Goal: Transaction & Acquisition: Purchase product/service

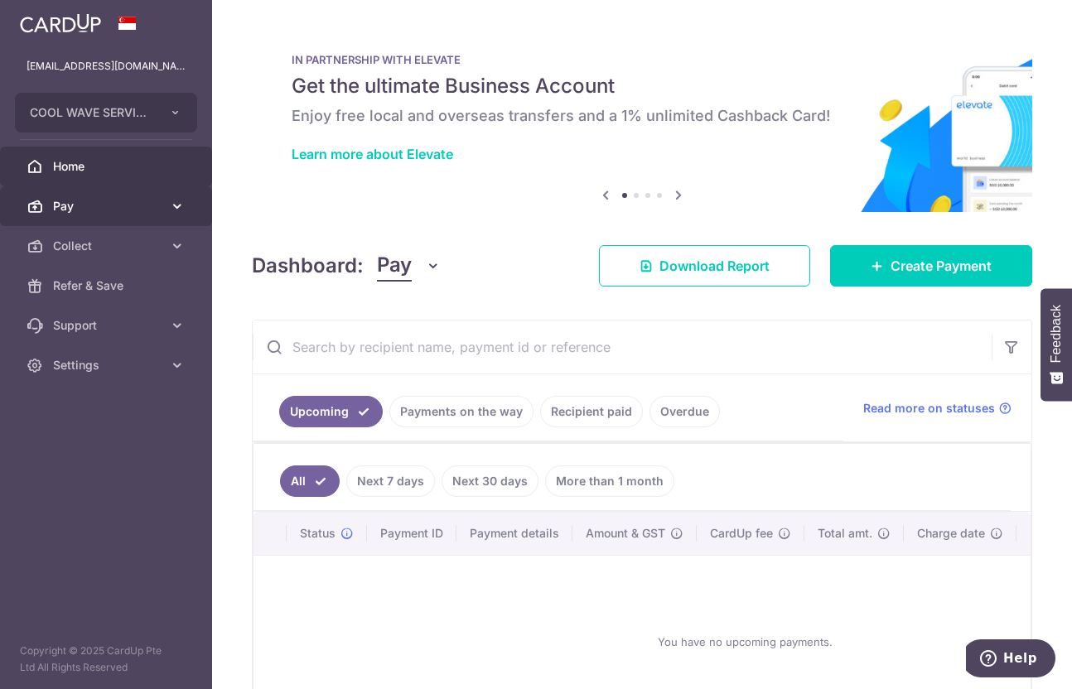
click at [152, 209] on span "Pay" at bounding box center [107, 206] width 109 height 17
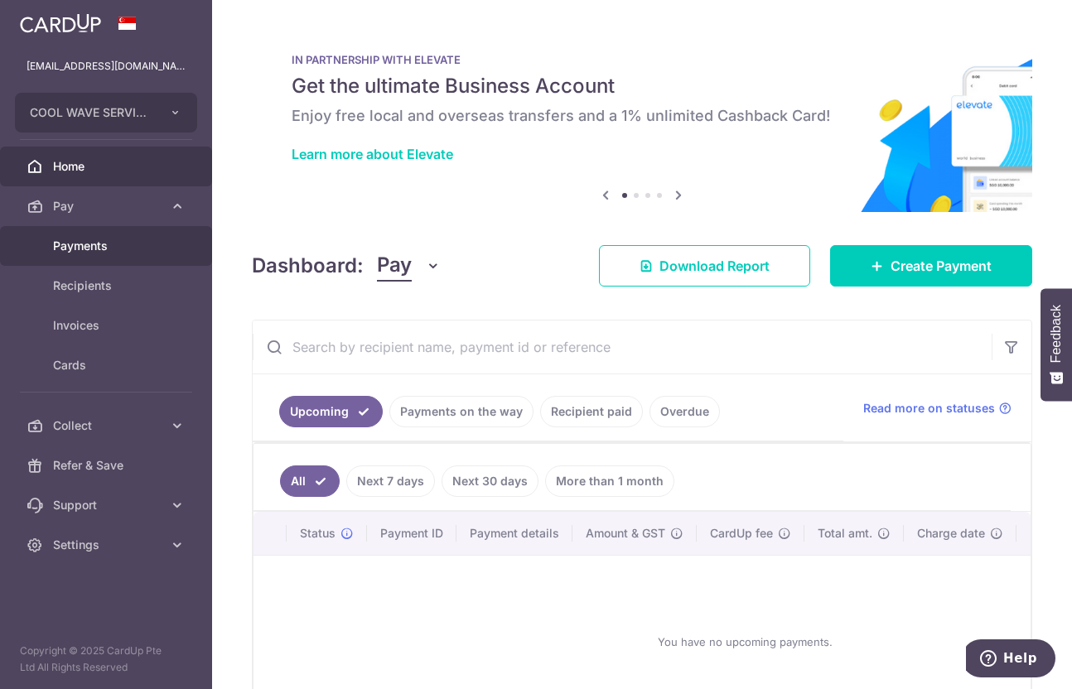
click at [147, 244] on span "Payments" at bounding box center [107, 246] width 109 height 17
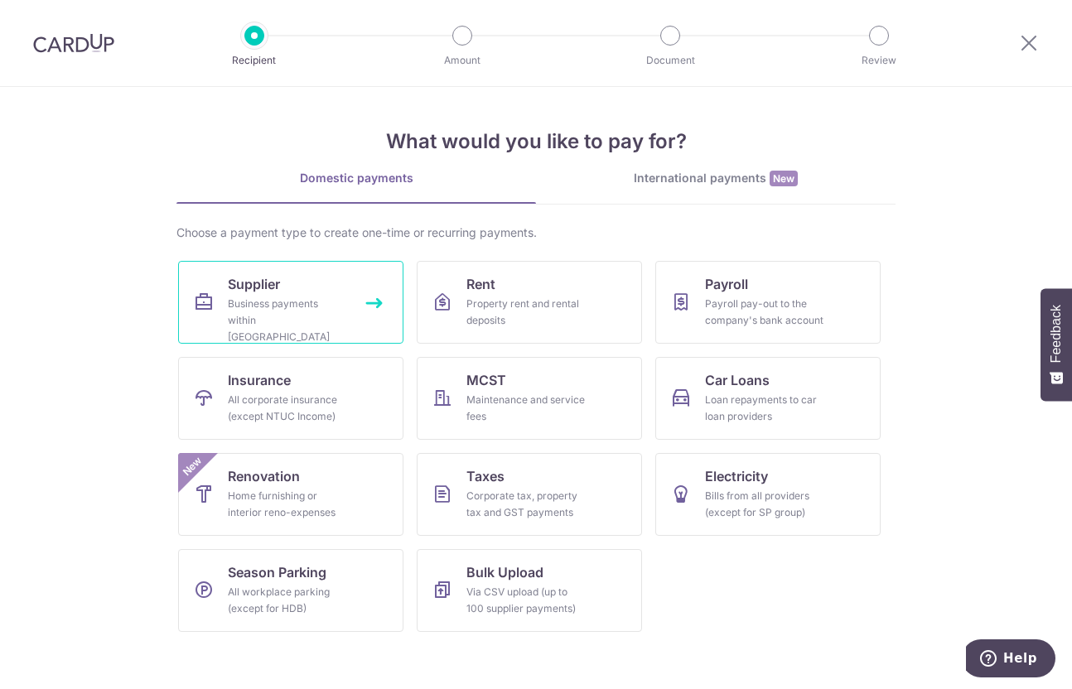
click at [304, 312] on div "Business payments within Singapore" at bounding box center [287, 321] width 119 height 50
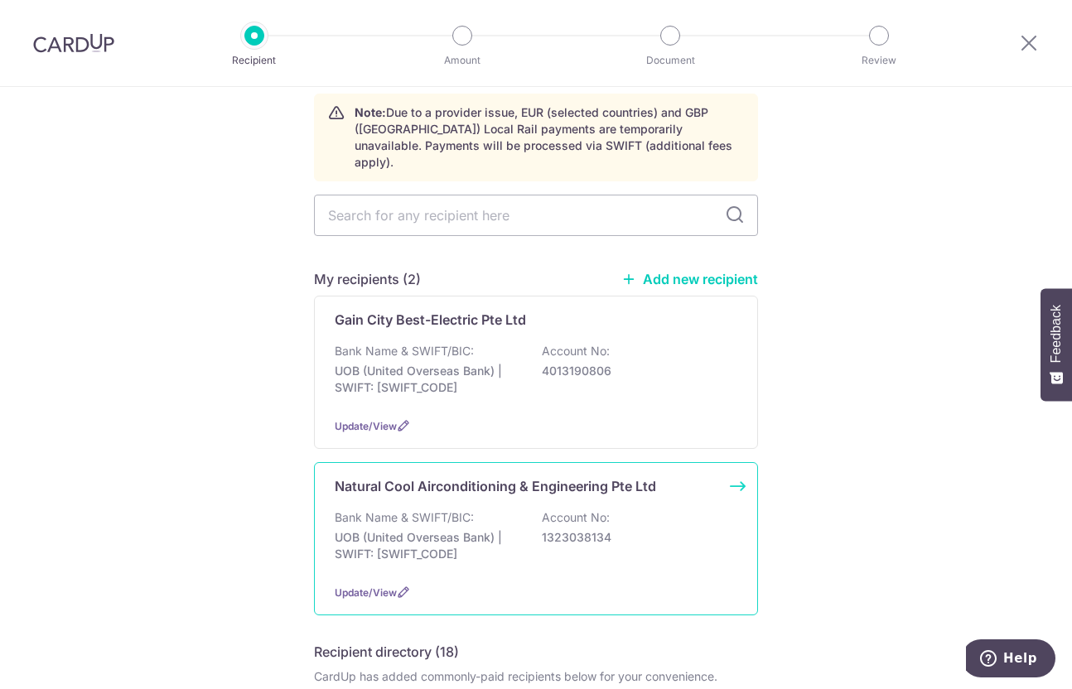
scroll to position [166, 0]
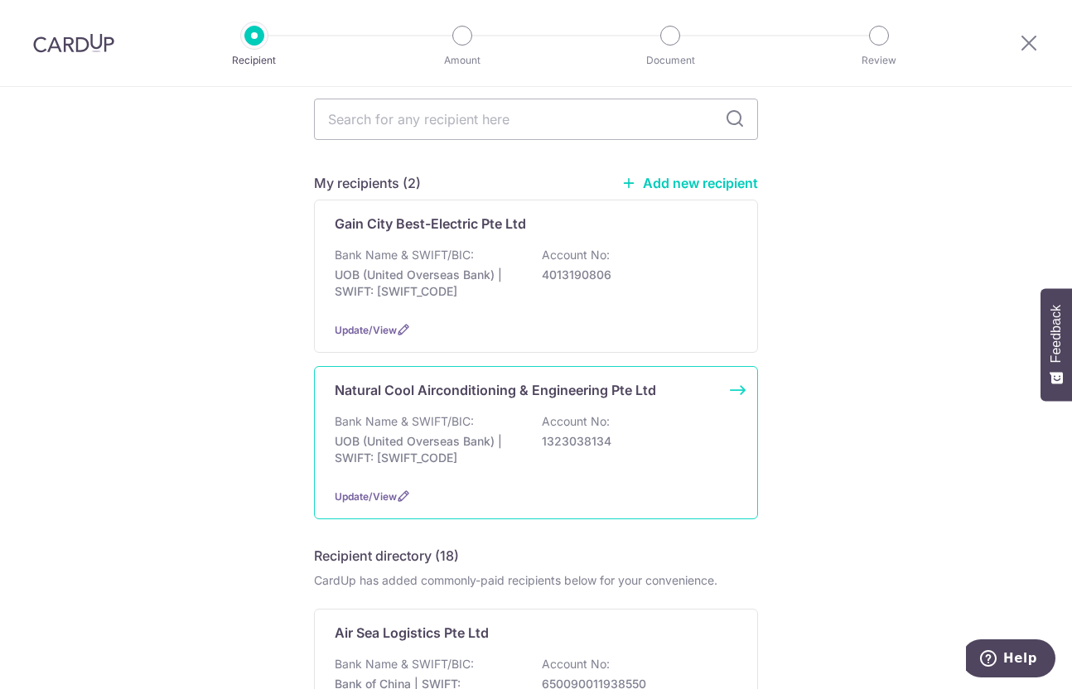
click at [501, 413] on div "Bank Name & SWIFT/BIC: UOB (United Overseas Bank) | SWIFT: [SWIFT_CODE] Account…" at bounding box center [536, 443] width 403 height 61
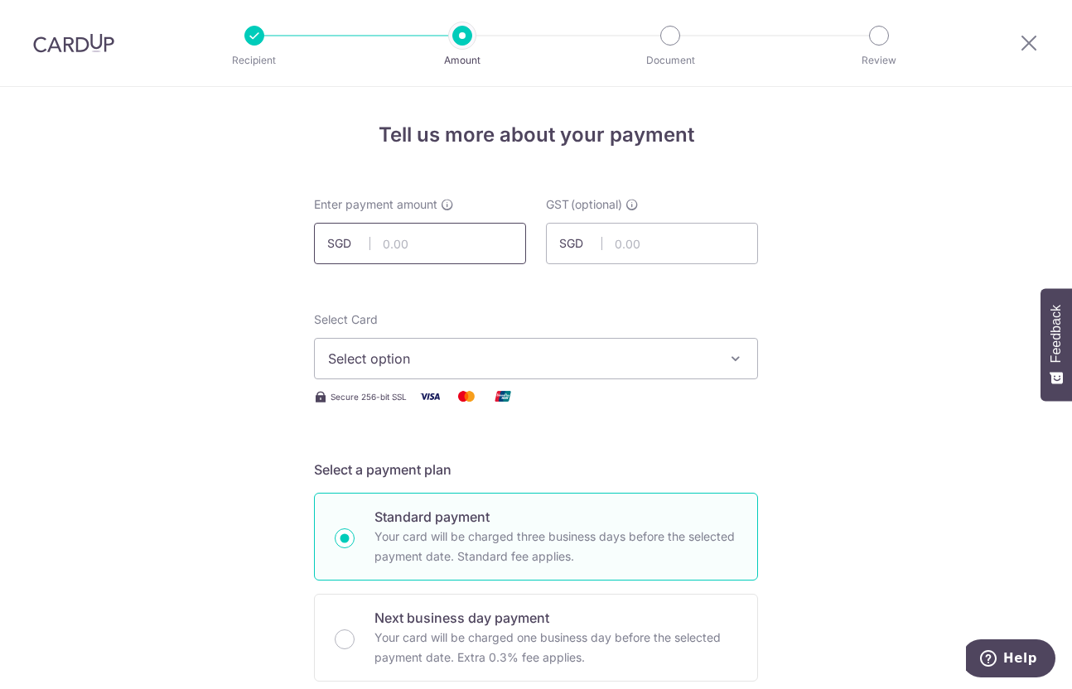
drag, startPoint x: 150, startPoint y: 263, endPoint x: 426, endPoint y: 258, distance: 275.9
click at [426, 258] on input "text" at bounding box center [420, 243] width 212 height 41
paste input "$"
type input "$"
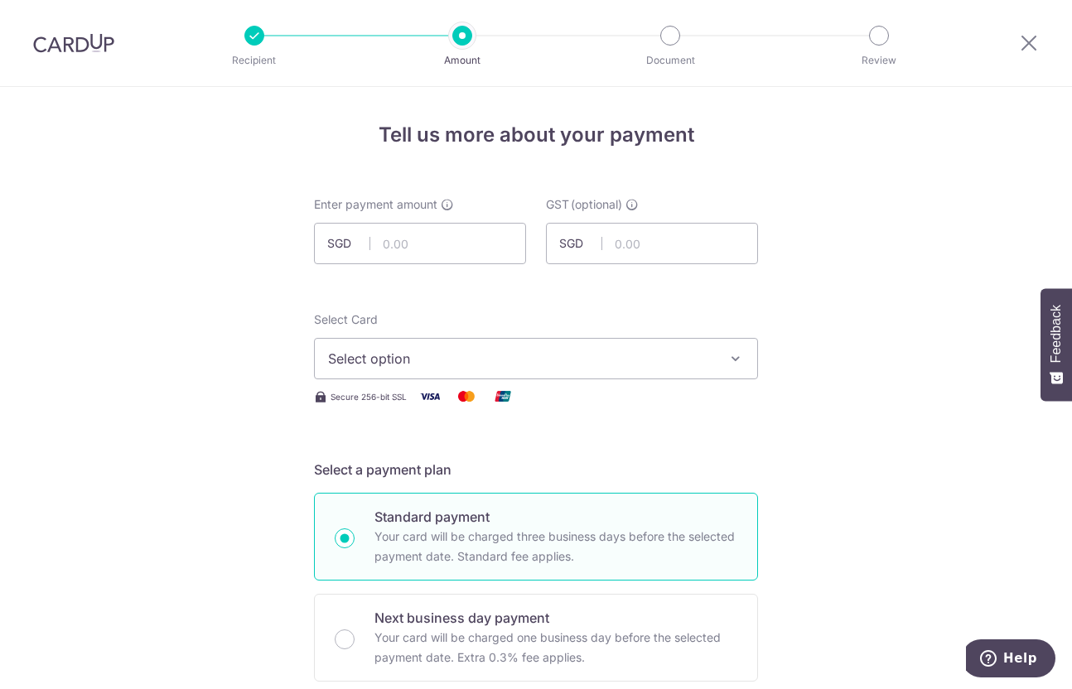
click at [408, 254] on input "text" at bounding box center [420, 243] width 212 height 41
click at [452, 244] on input "text" at bounding box center [420, 243] width 212 height 41
paste input "0,050.78"
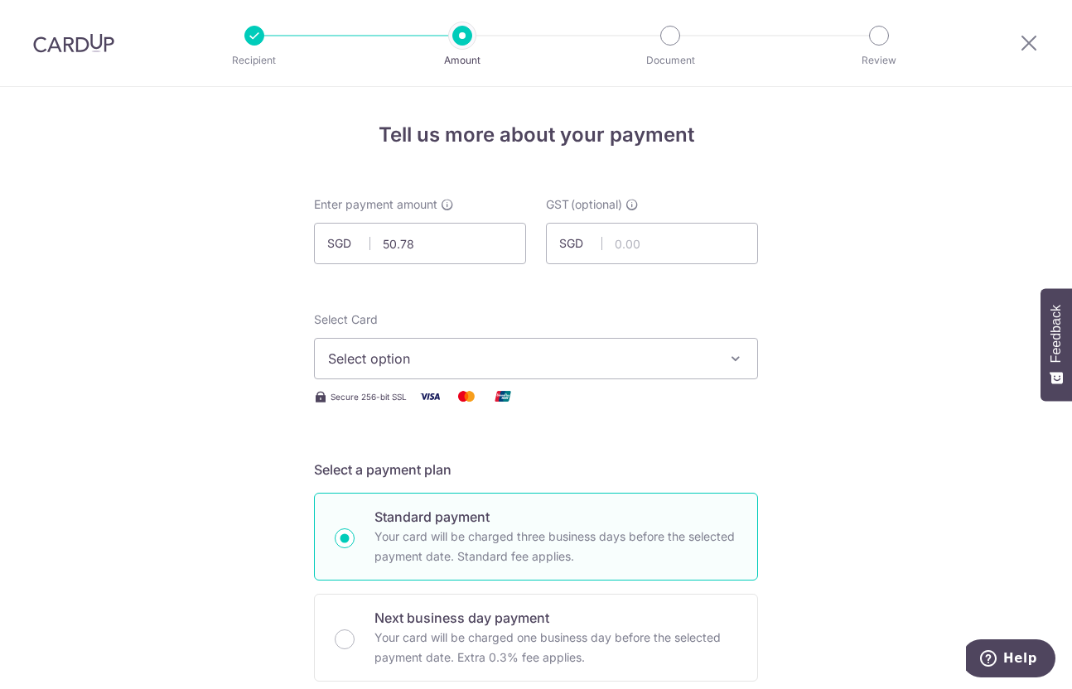
click at [403, 244] on input "50.78" at bounding box center [420, 243] width 212 height 41
type input "20,050.78"
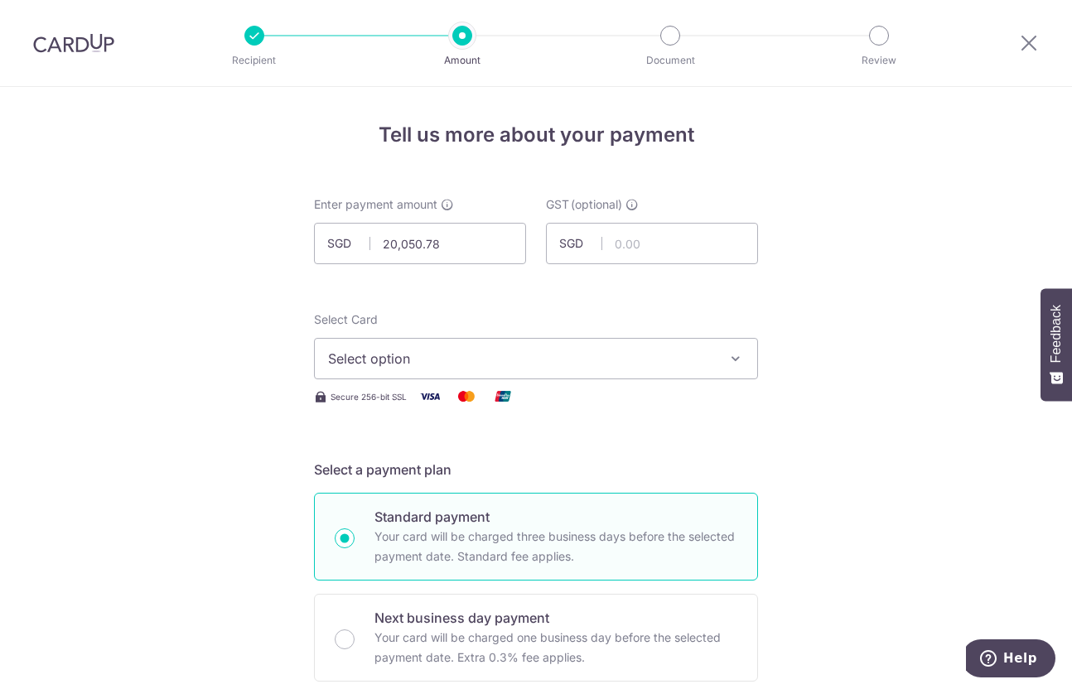
click at [659, 229] on input "text" at bounding box center [652, 243] width 212 height 41
click at [551, 368] on button "Select option" at bounding box center [536, 358] width 444 height 41
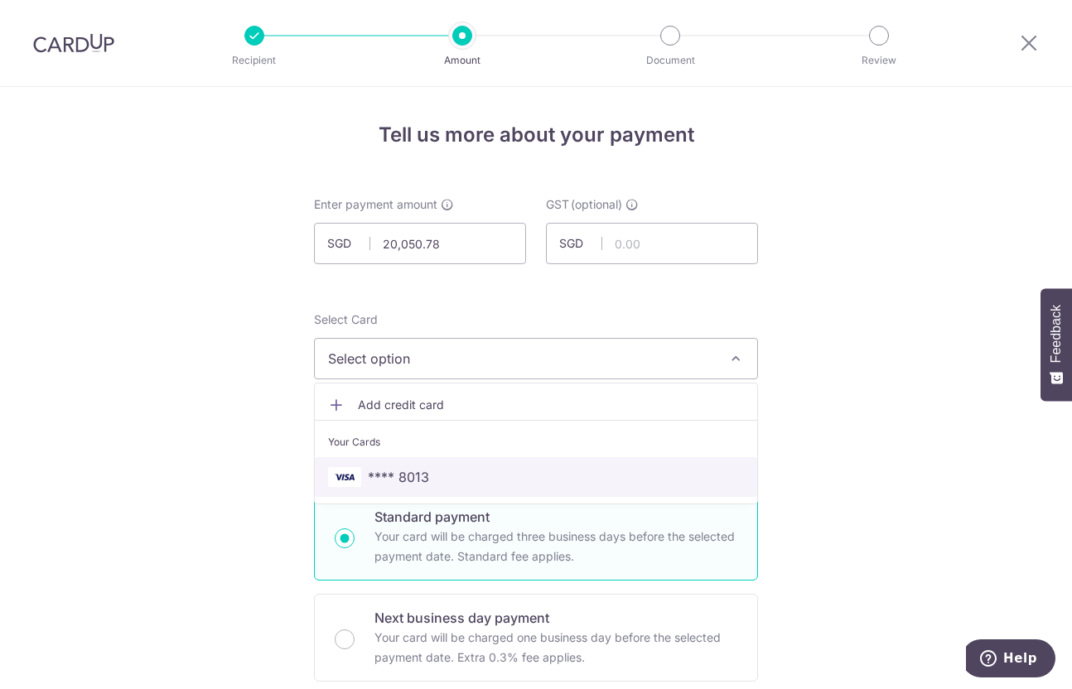
drag, startPoint x: 567, startPoint y: 482, endPoint x: 601, endPoint y: 459, distance: 41.1
click at [567, 482] on span "**** 8013" at bounding box center [536, 477] width 416 height 20
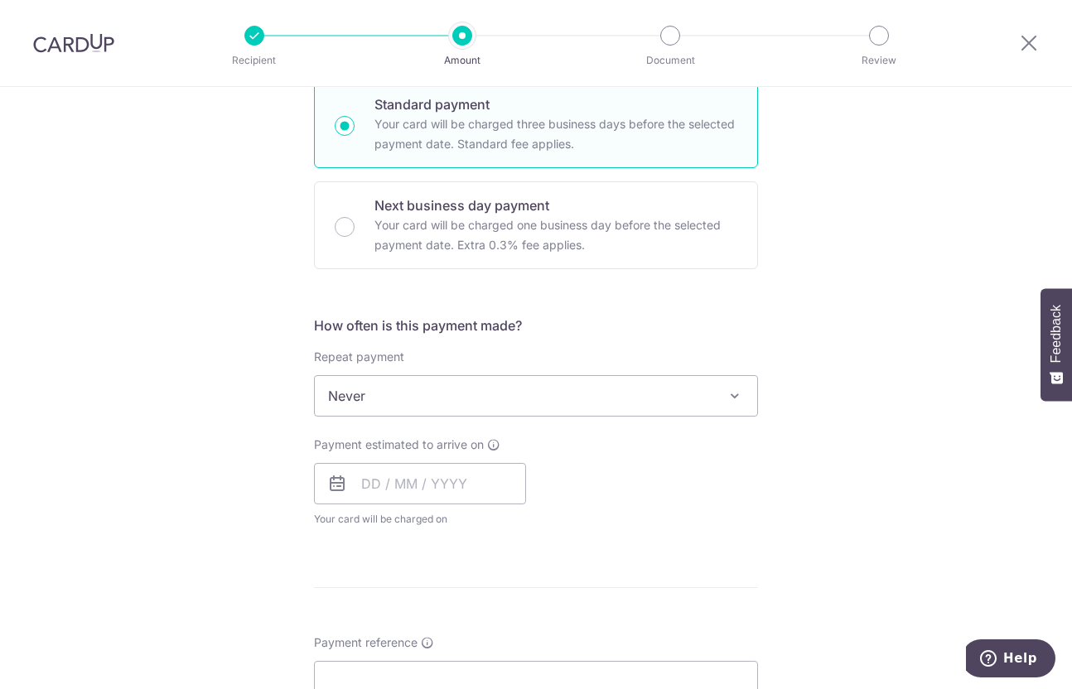
scroll to position [414, 0]
click at [456, 461] on input "text" at bounding box center [420, 481] width 212 height 41
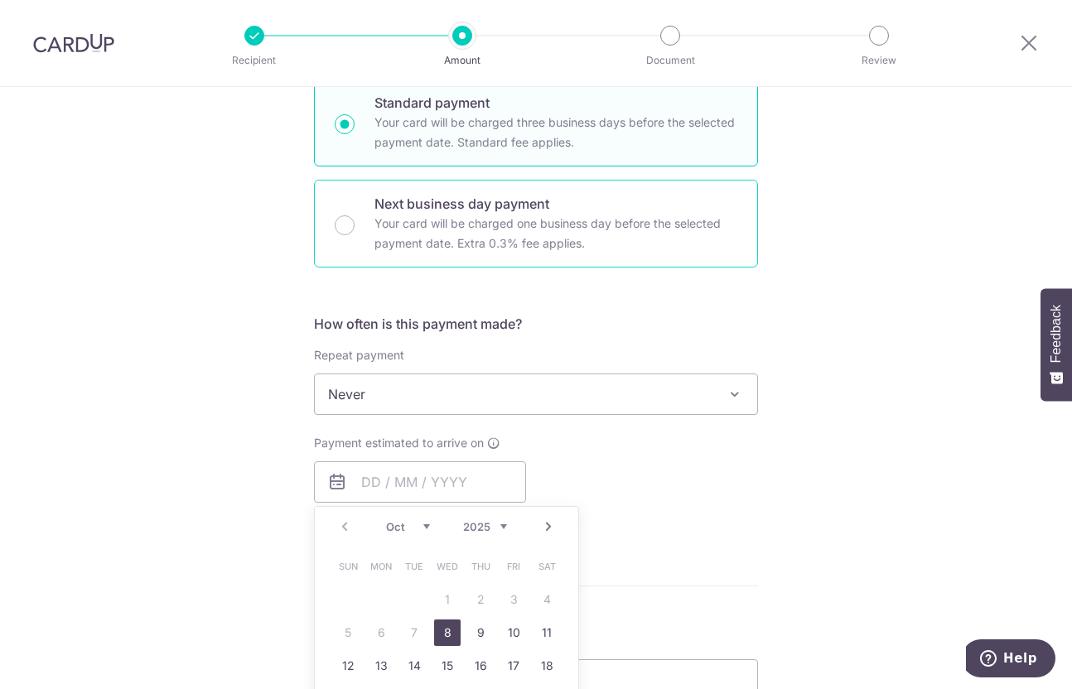
click at [501, 246] on p "Your card will be charged one business day before the selected payment date. Ex…" at bounding box center [555, 234] width 363 height 40
click at [355, 235] on input "Next business day payment Your card will be charged one business day before the…" at bounding box center [345, 225] width 20 height 20
radio input "false"
radio input "true"
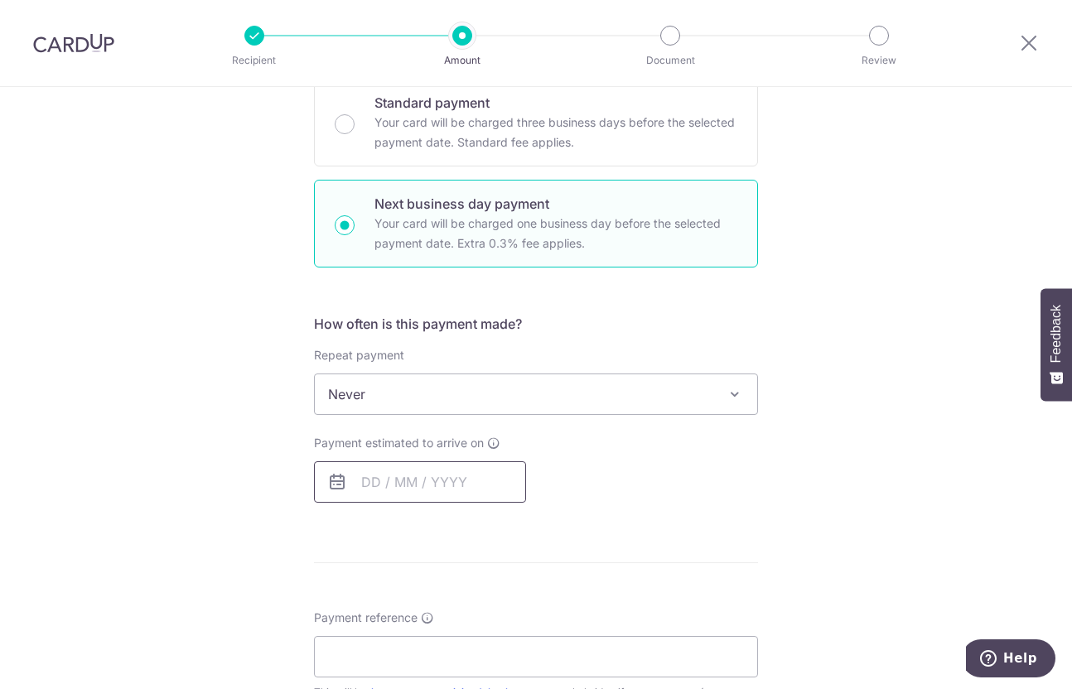
click at [429, 493] on input "text" at bounding box center [420, 481] width 212 height 41
click at [492, 147] on p "Your card will be charged three business days before the selected payment date.…" at bounding box center [555, 133] width 363 height 40
click at [355, 134] on input "Standard payment Your card will be charged three business days before the selec…" at bounding box center [345, 124] width 20 height 20
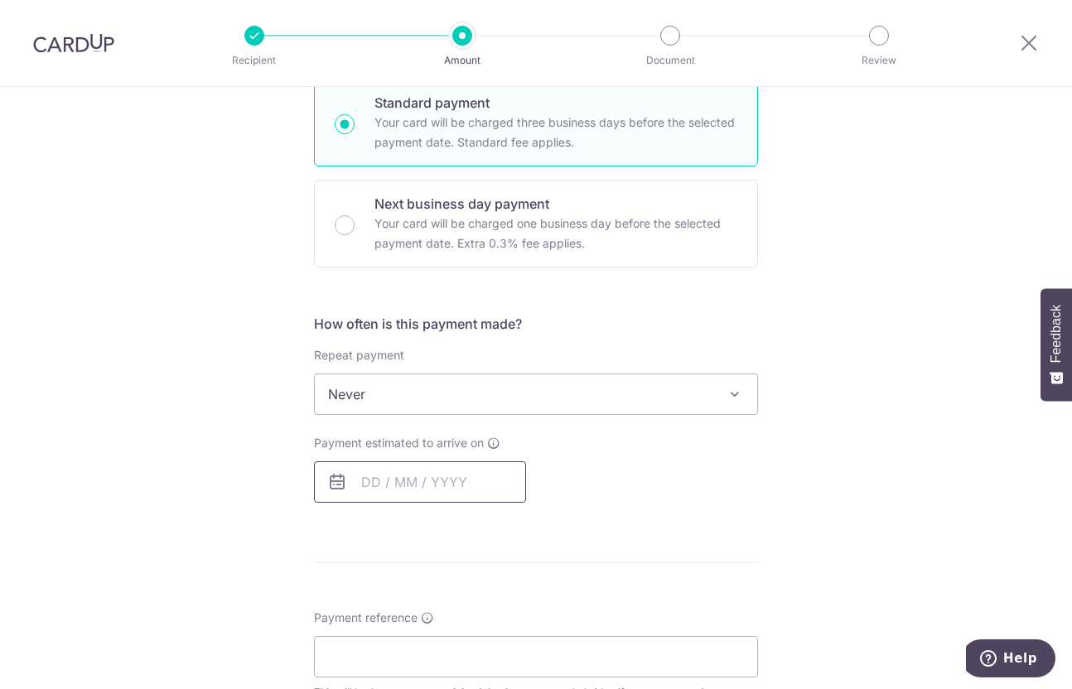
click at [452, 485] on input "text" at bounding box center [420, 481] width 212 height 41
click at [147, 305] on div "Tell us more about your payment Enter payment amount SGD 20,050.78 20050.78 GST…" at bounding box center [536, 466] width 1072 height 1586
click at [403, 417] on div "How often is this payment made? Repeat payment Never Every week Every month Eve…" at bounding box center [536, 415] width 444 height 202
click at [418, 402] on span "Never" at bounding box center [536, 394] width 442 height 40
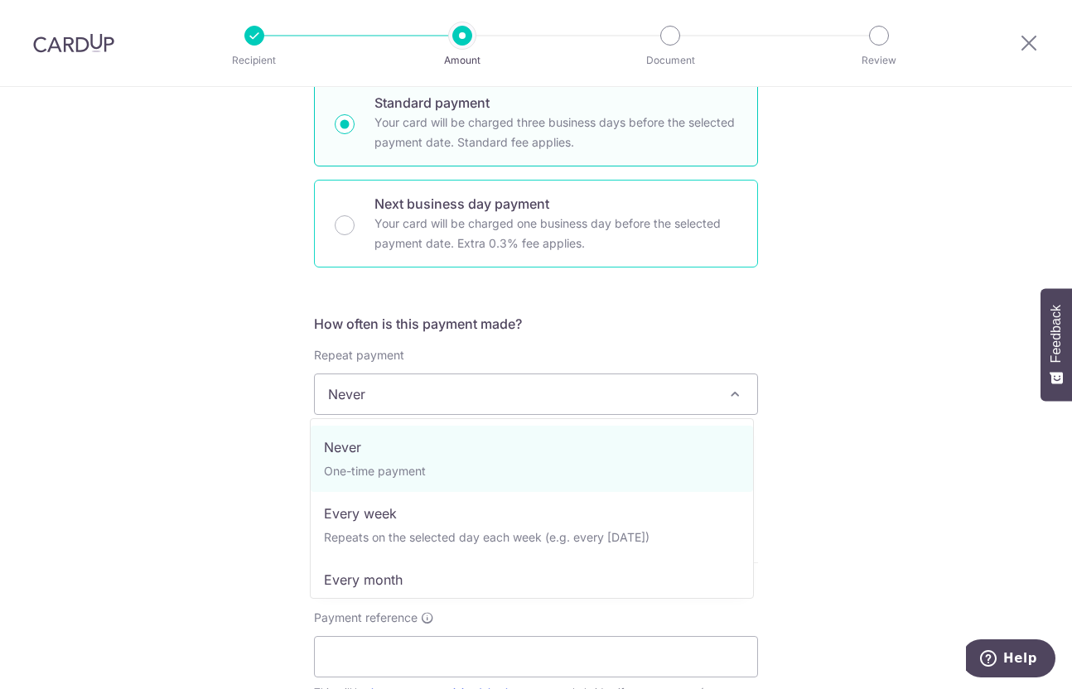
drag, startPoint x: 517, startPoint y: 313, endPoint x: 508, endPoint y: 258, distance: 55.4
click at [518, 313] on form "Enter payment amount SGD 20,050.78 20050.78 GST (optional) SGD Select Card ****…" at bounding box center [536, 481] width 444 height 1399
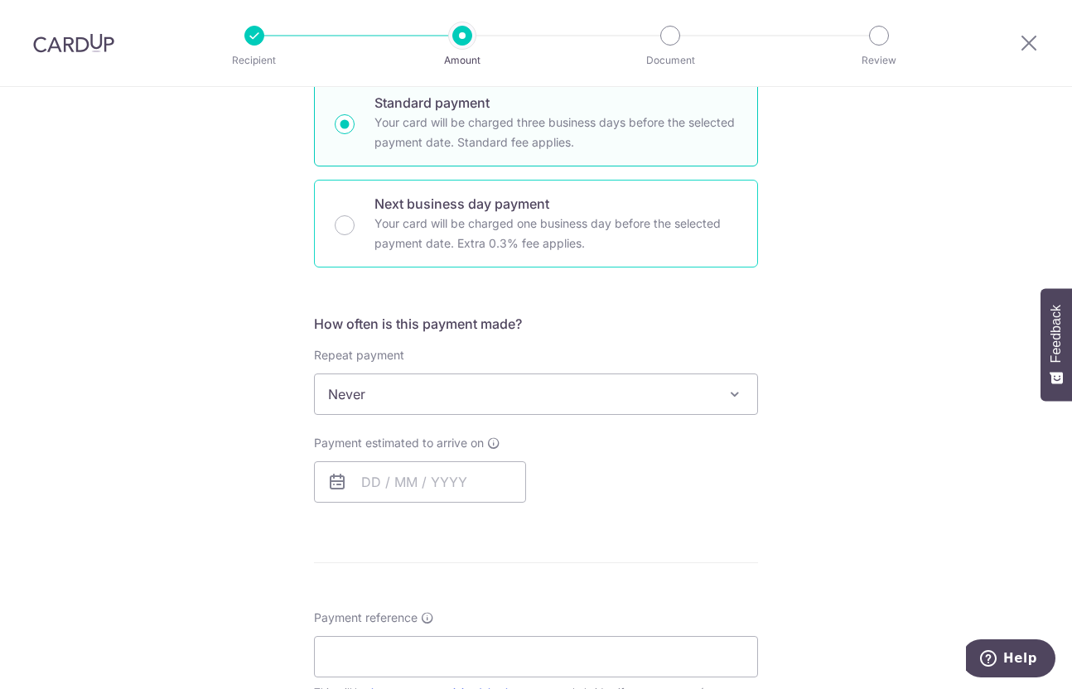
click at [500, 236] on p "Your card will be charged one business day before the selected payment date. Ex…" at bounding box center [555, 234] width 363 height 40
click at [355, 235] on input "Next business day payment Your card will be charged one business day before the…" at bounding box center [345, 225] width 20 height 20
radio input "false"
radio input "true"
click at [392, 509] on div "How often is this payment made? Repeat payment Never Every week Every month Eve…" at bounding box center [536, 415] width 444 height 202
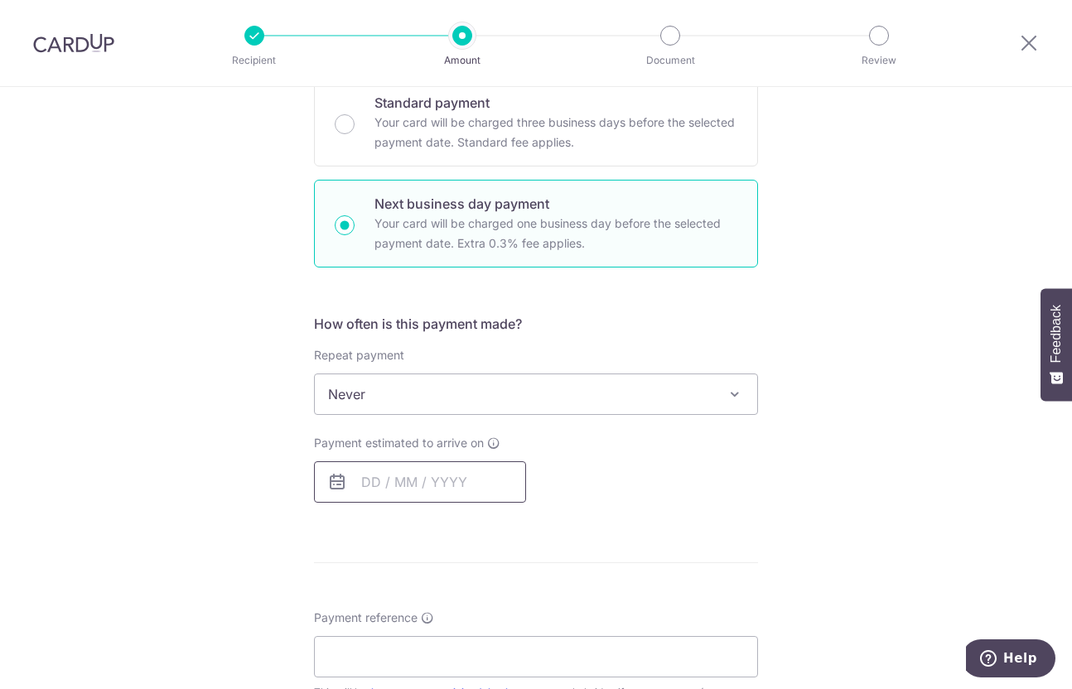
click at [394, 496] on input "text" at bounding box center [420, 481] width 212 height 41
click at [376, 643] on link "6" at bounding box center [381, 633] width 27 height 27
type input "06/10/2025"
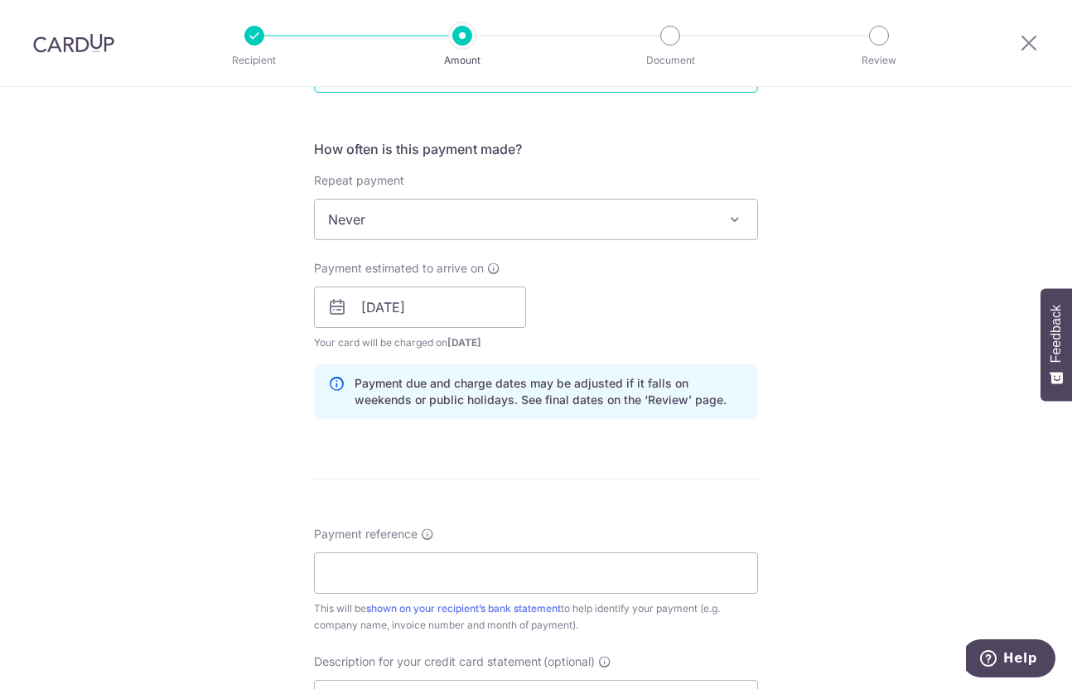
scroll to position [746, 0]
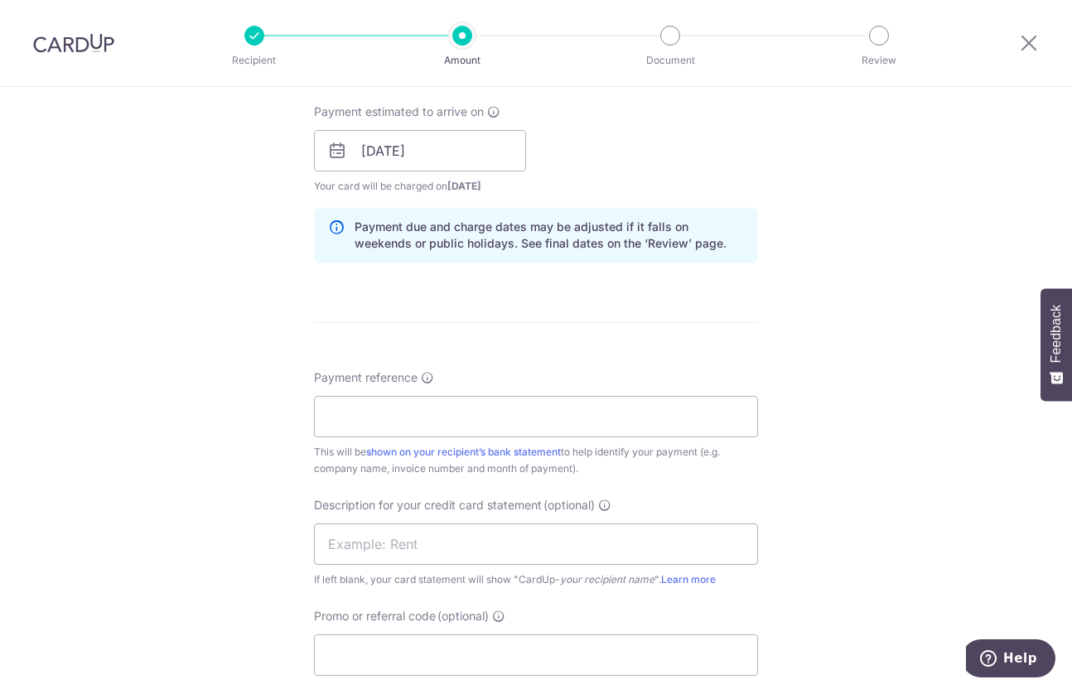
click at [440, 394] on div "Payment reference This will be shown on your recipient’s bank statement to help…" at bounding box center [536, 423] width 444 height 108
click at [472, 404] on input "Payment reference" at bounding box center [536, 416] width 444 height 41
click at [473, 418] on input "Cool Wave Services - July 2025" at bounding box center [536, 416] width 444 height 41
type input "Cool Wave Services - Sept 2025"
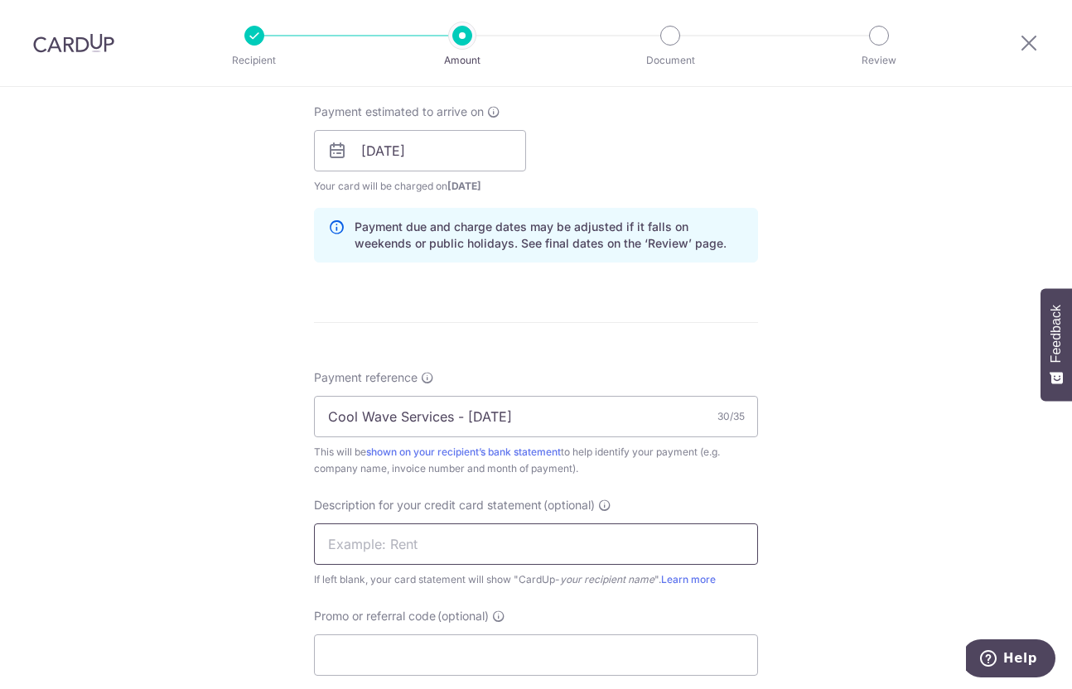
click at [651, 553] on input "text" at bounding box center [536, 544] width 444 height 41
click at [535, 563] on input "NC - Aircon" at bounding box center [536, 544] width 444 height 41
click at [548, 547] on input "NC - Aircon" at bounding box center [536, 544] width 444 height 41
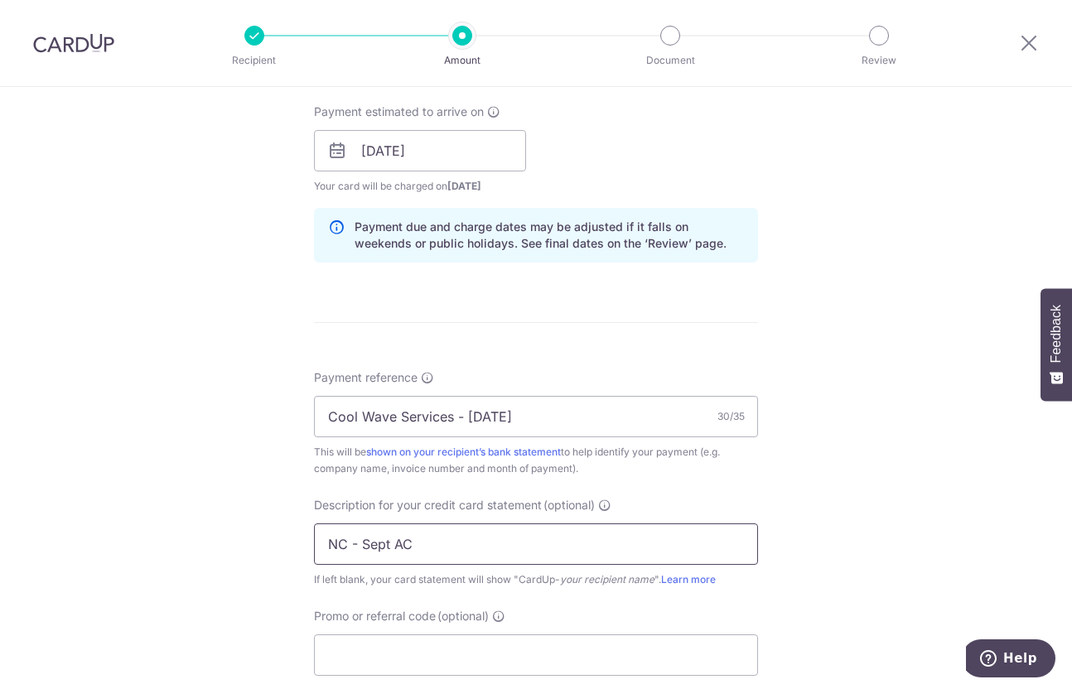
scroll to position [1077, 0]
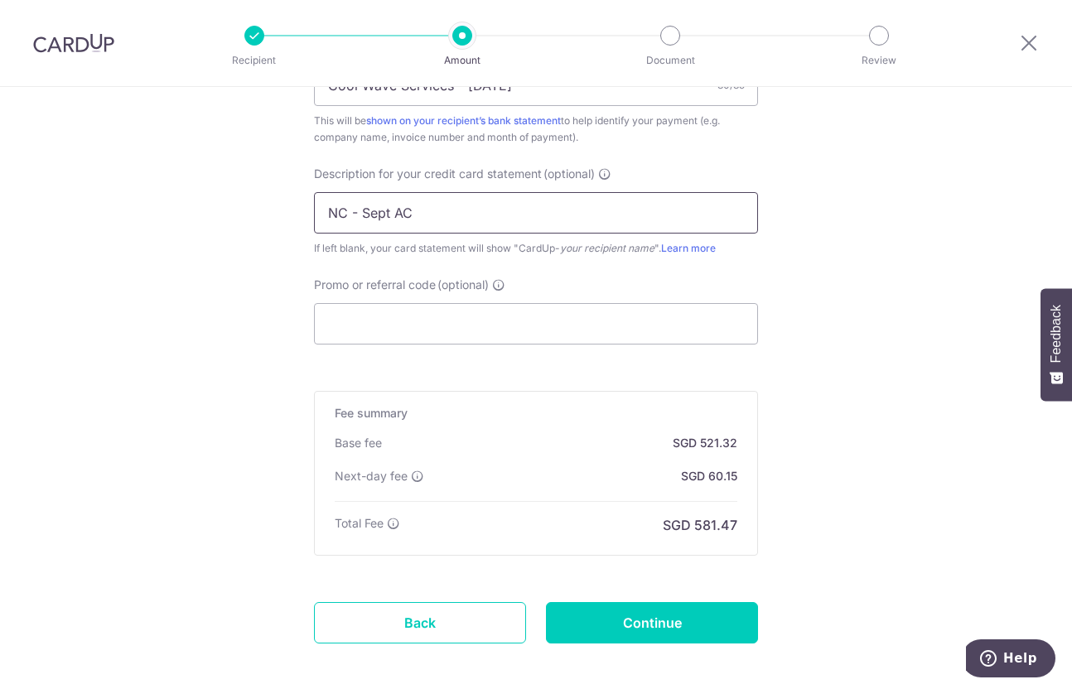
type input "NC - Sept AC"
click at [445, 298] on div "Promo or referral code (optional) The discounted fee will be shown on the revie…" at bounding box center [536, 311] width 444 height 68
click at [477, 321] on input "Promo or referral code (optional)" at bounding box center [536, 323] width 444 height 41
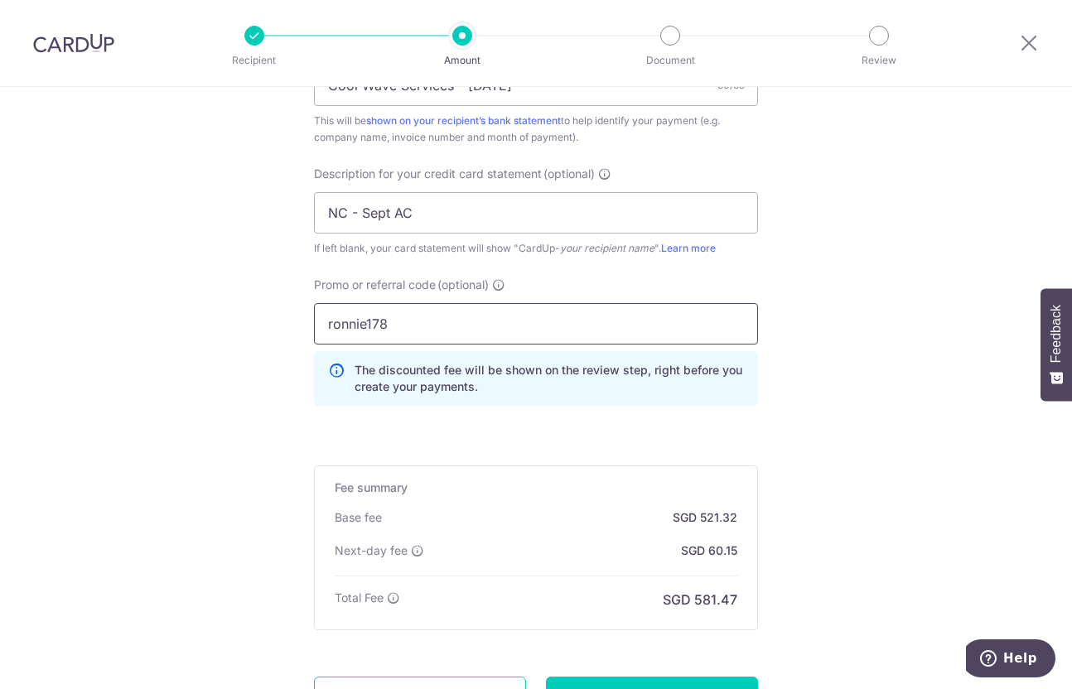
type input "ronnie178"
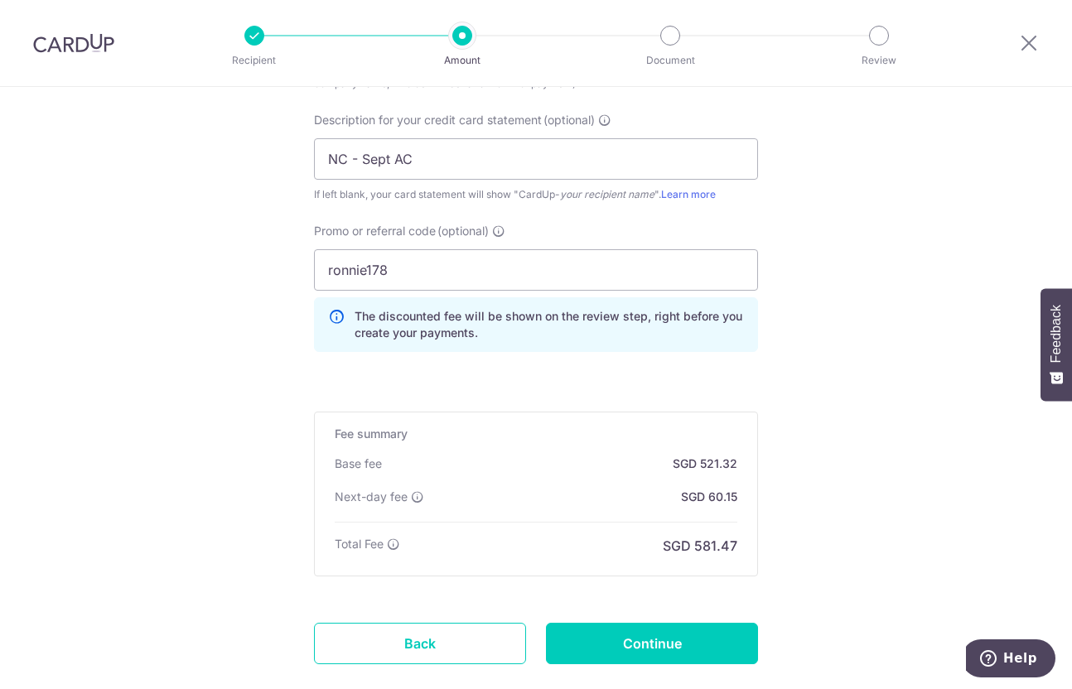
scroll to position [1160, 0]
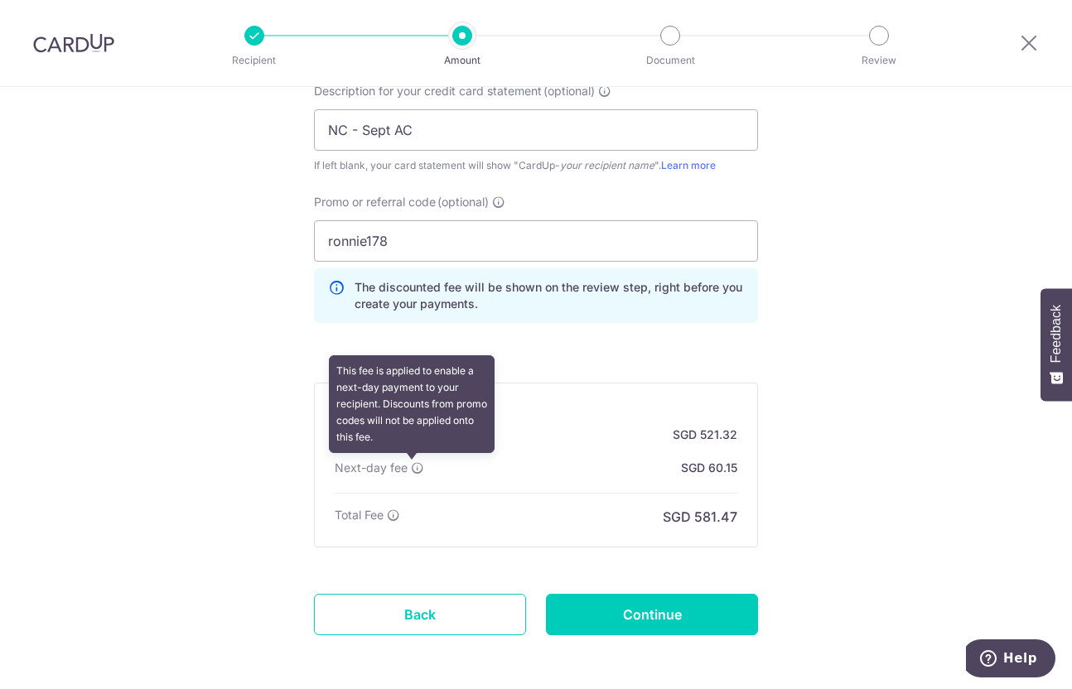
click at [411, 471] on icon at bounding box center [417, 467] width 13 height 13
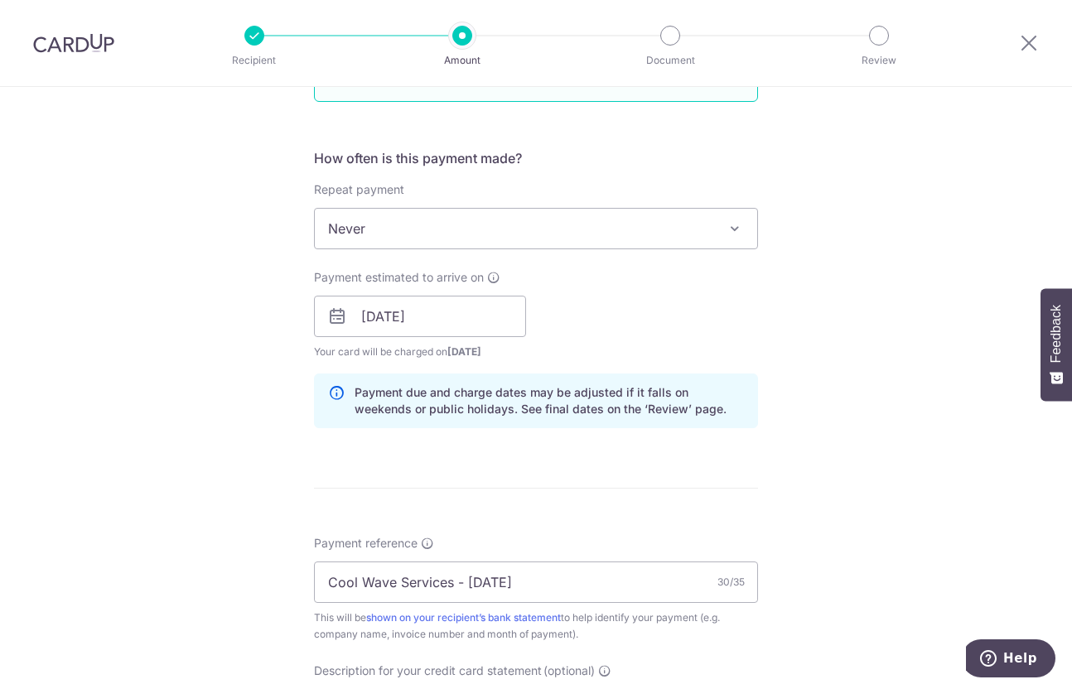
scroll to position [1230, 0]
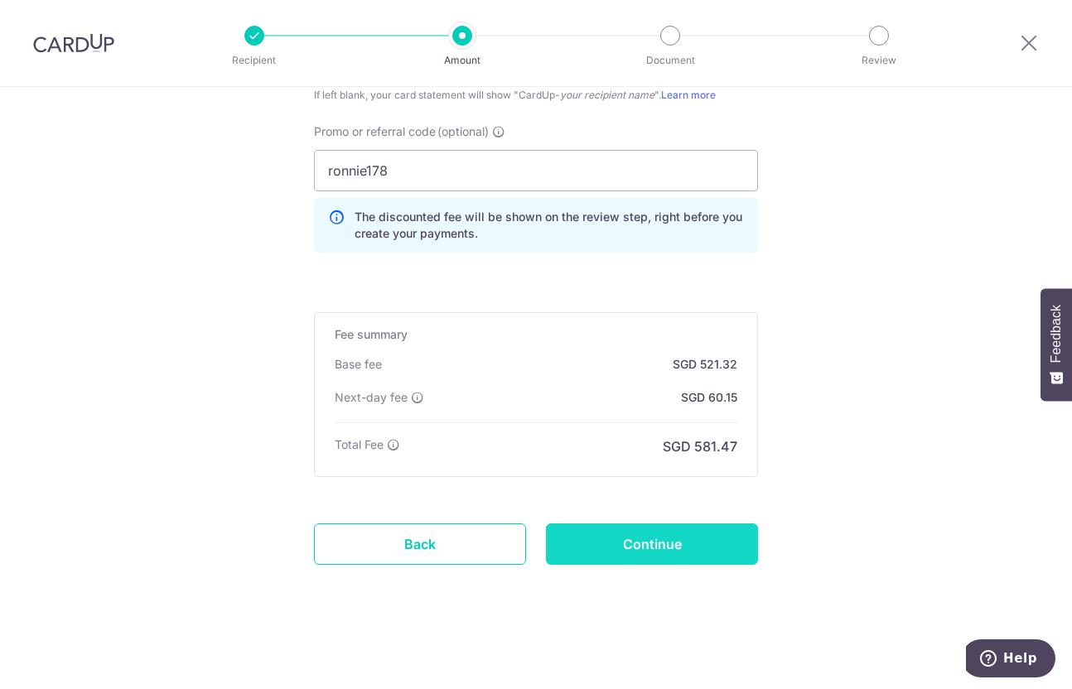
click at [698, 563] on input "Continue" at bounding box center [652, 544] width 212 height 41
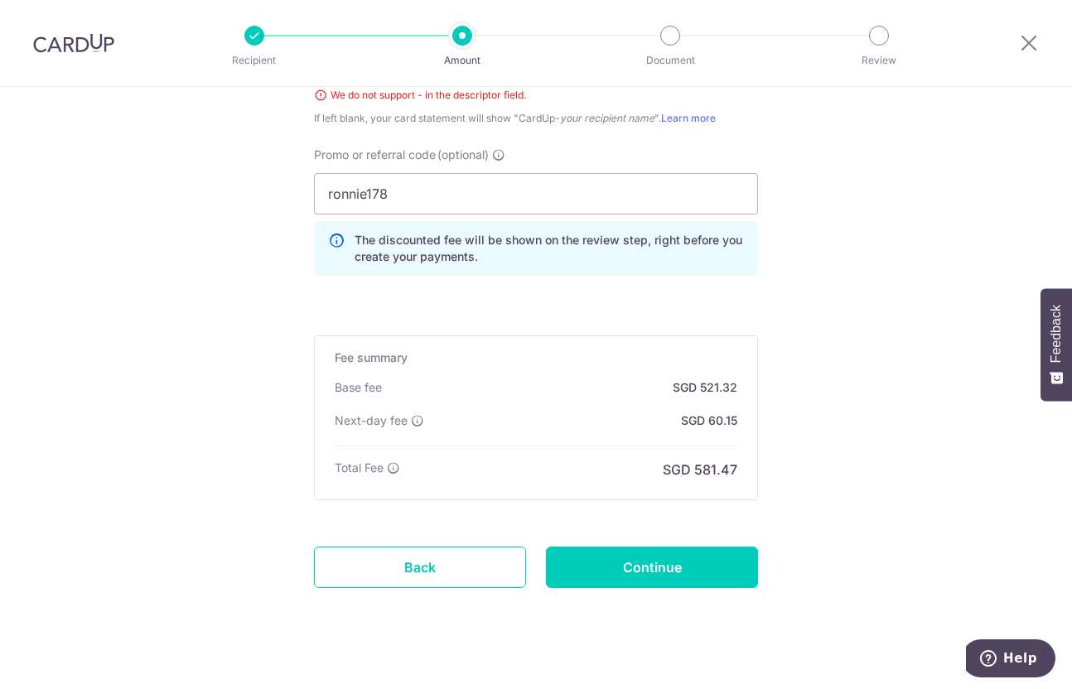
scroll to position [982, 0]
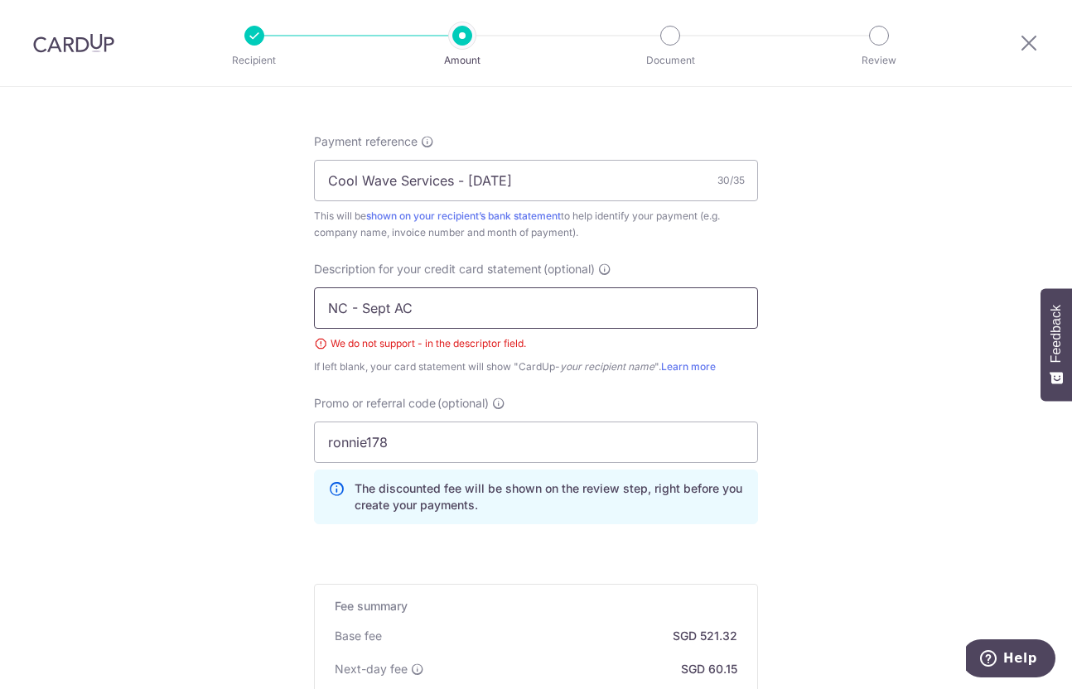
click at [350, 306] on input "NC - Sept AC" at bounding box center [536, 307] width 444 height 41
click at [516, 324] on input "NC Sept AC" at bounding box center [536, 307] width 444 height 41
click at [516, 325] on input "NC Sept AC" at bounding box center [536, 307] width 444 height 41
drag, startPoint x: 514, startPoint y: 325, endPoint x: 138, endPoint y: 268, distance: 380.4
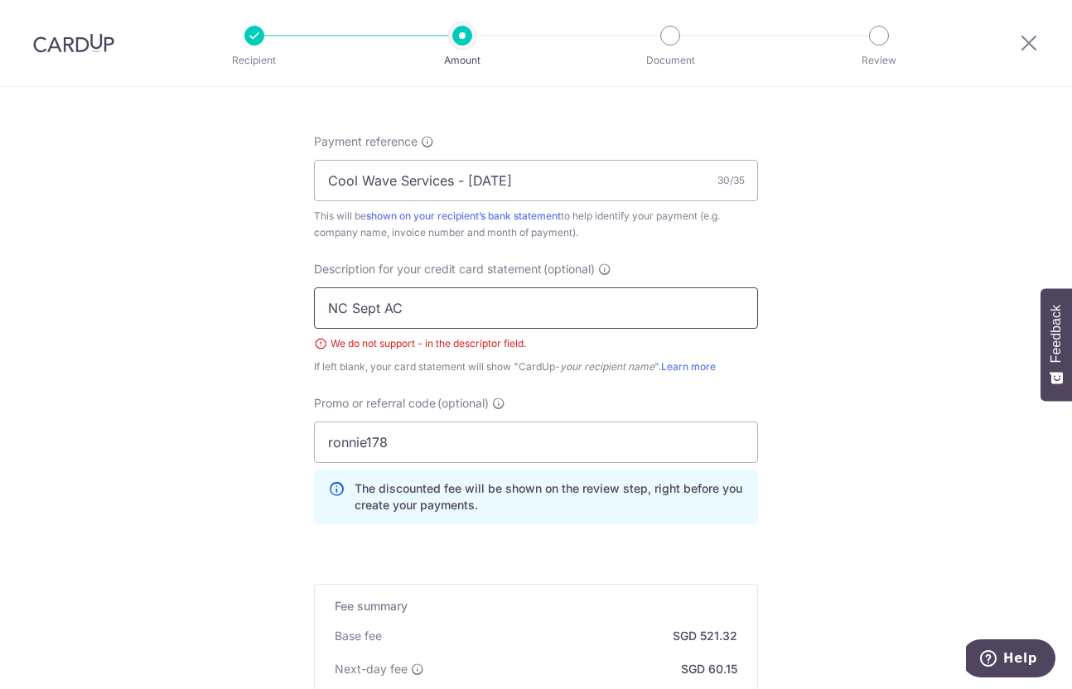
click at [138, 268] on div "Tell us more about your payment Enter payment amount SGD 20,050.78 20050.78 GST…" at bounding box center [536, 33] width 1072 height 1856
click at [426, 304] on input "NC Svcs July" at bounding box center [536, 307] width 444 height 41
type input "NC Svcs Sept"
click at [940, 470] on div "Tell us more about your payment Enter payment amount SGD 20,050.78 20050.78 GST…" at bounding box center [536, 33] width 1072 height 1856
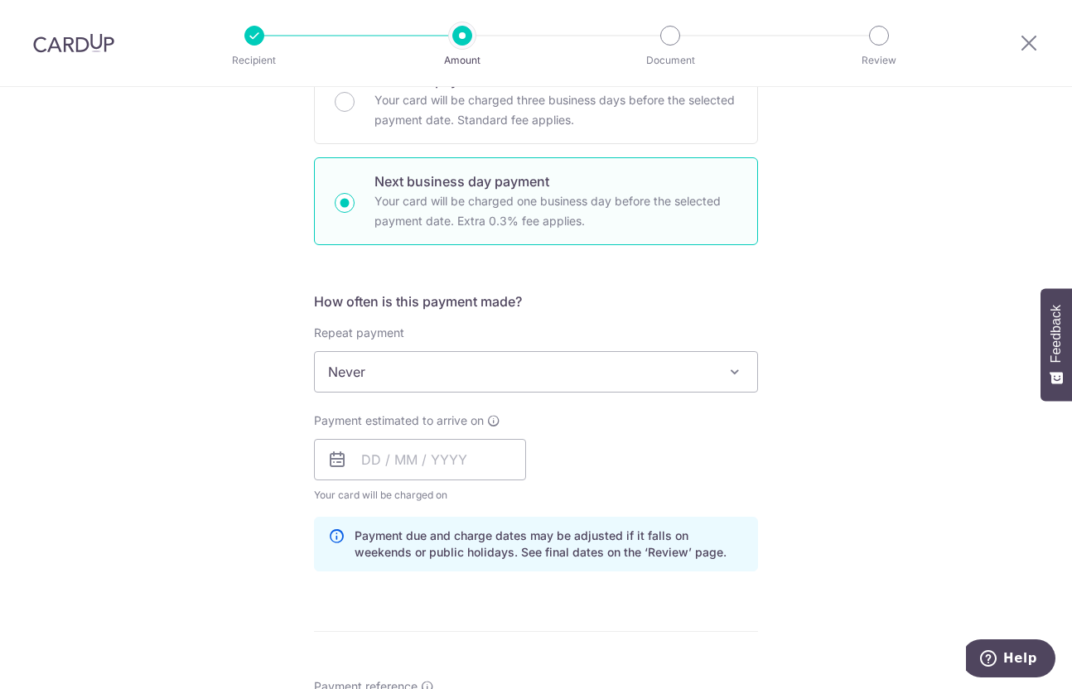
scroll to position [485, 0]
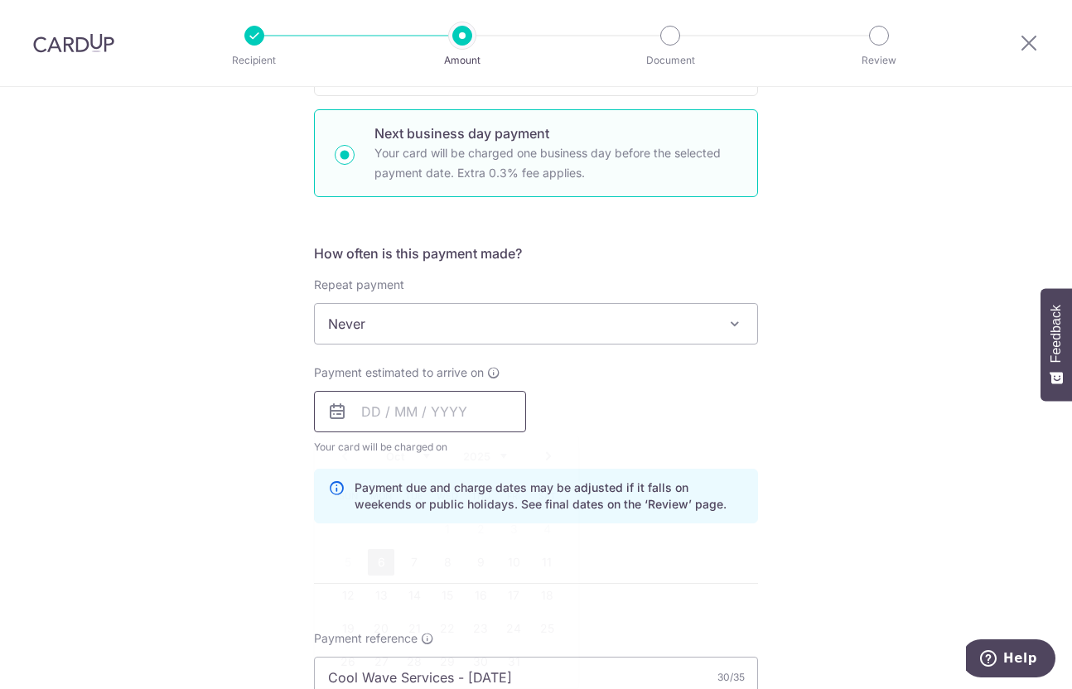
click at [349, 418] on input "text" at bounding box center [420, 411] width 212 height 41
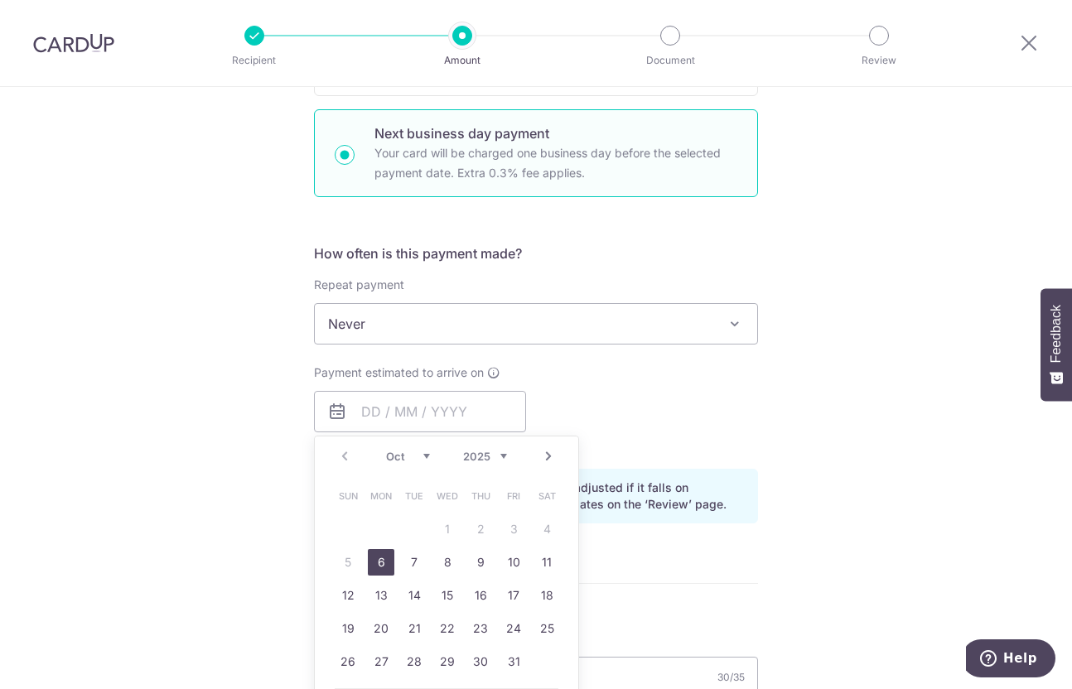
click at [384, 561] on link "6" at bounding box center [381, 562] width 27 height 27
type input "[DATE]"
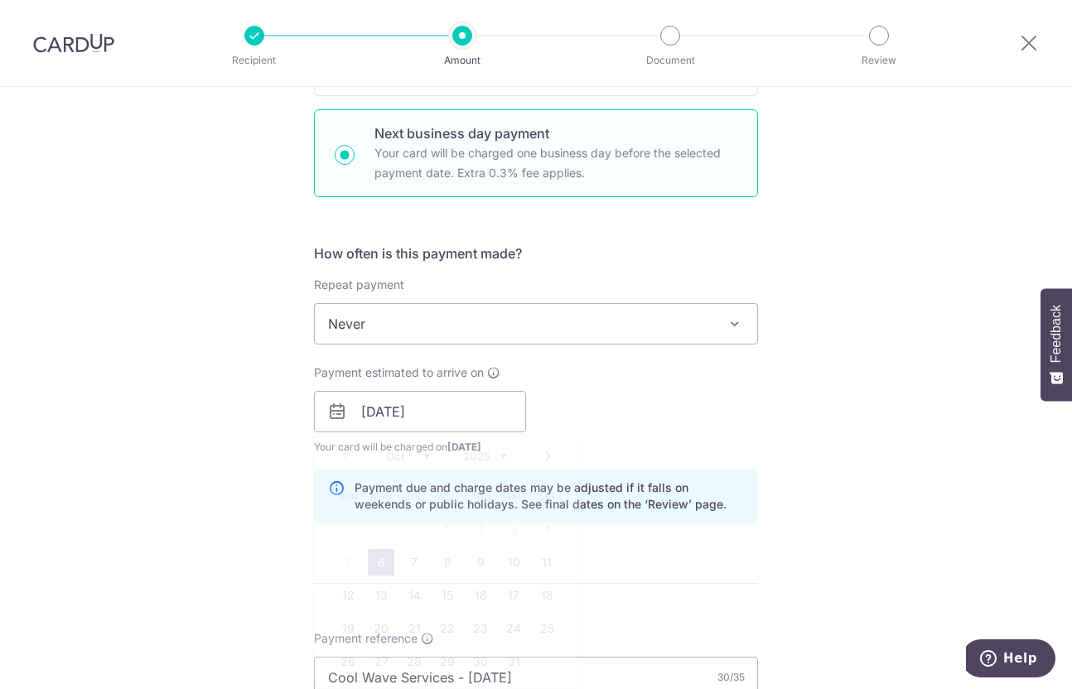
click at [856, 438] on div "Tell us more about your payment Enter payment amount SGD 20,050.78 20050.78 GST…" at bounding box center [536, 530] width 1072 height 1856
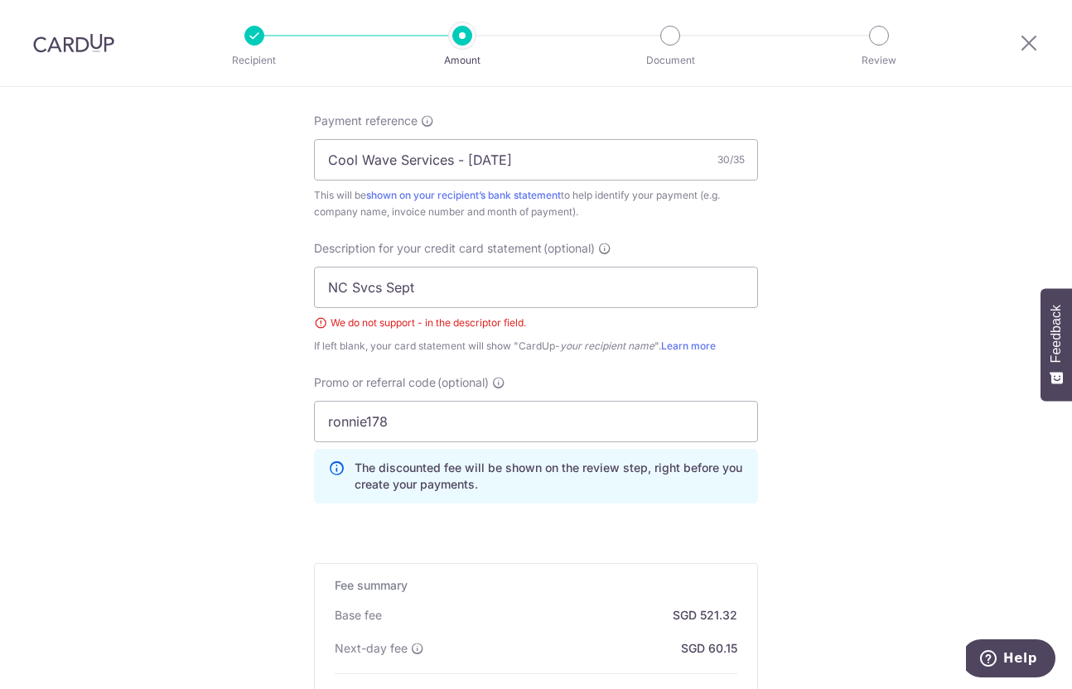
scroll to position [1147, 0]
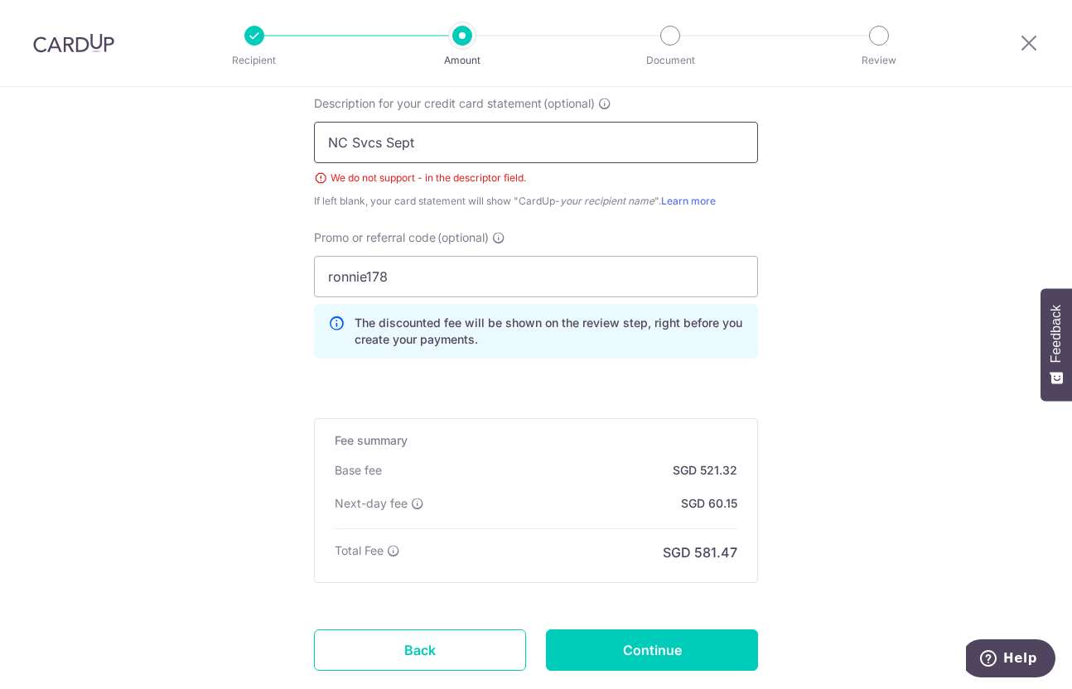
click at [522, 143] on input "NC Svcs Sept" at bounding box center [536, 142] width 444 height 41
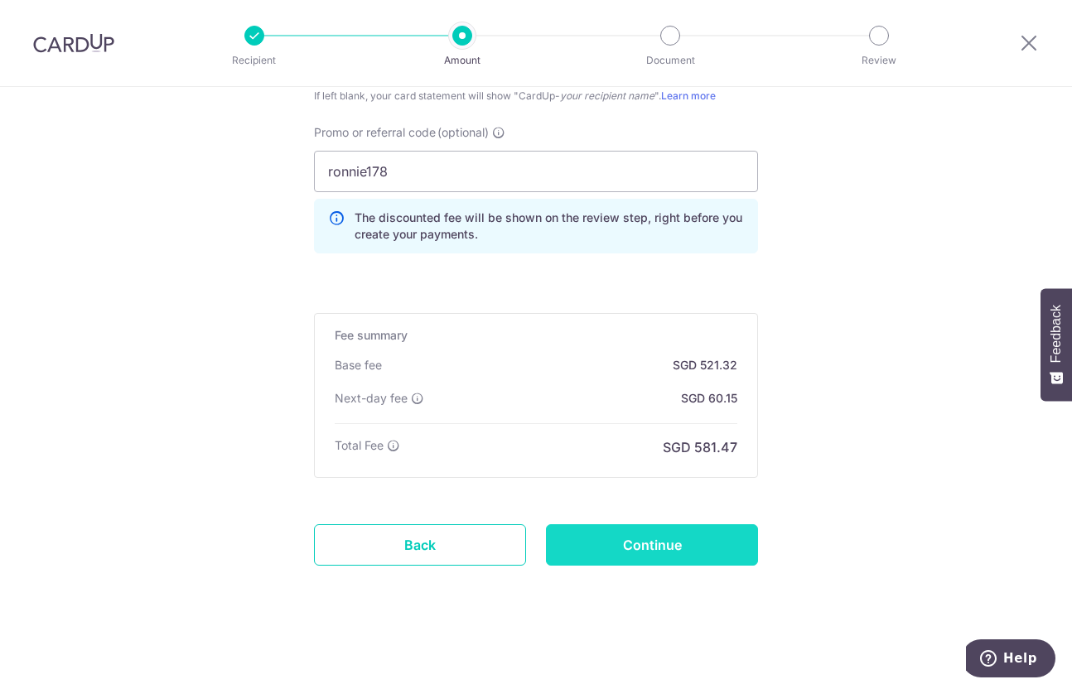
scroll to position [1253, 0]
click at [691, 548] on input "Continue" at bounding box center [652, 544] width 212 height 41
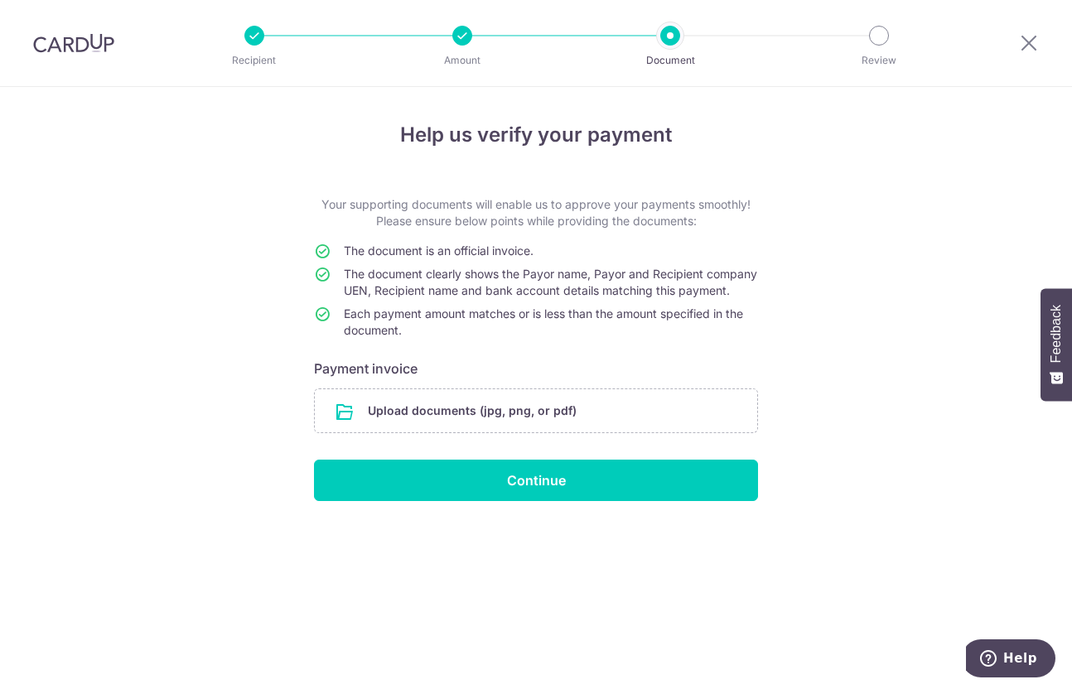
click at [55, 452] on div "Help us verify your payment Your supporting documents will enable us to approve…" at bounding box center [536, 388] width 1072 height 602
click at [78, 392] on div "Help us verify your payment Your supporting documents will enable us to approve…" at bounding box center [536, 388] width 1072 height 602
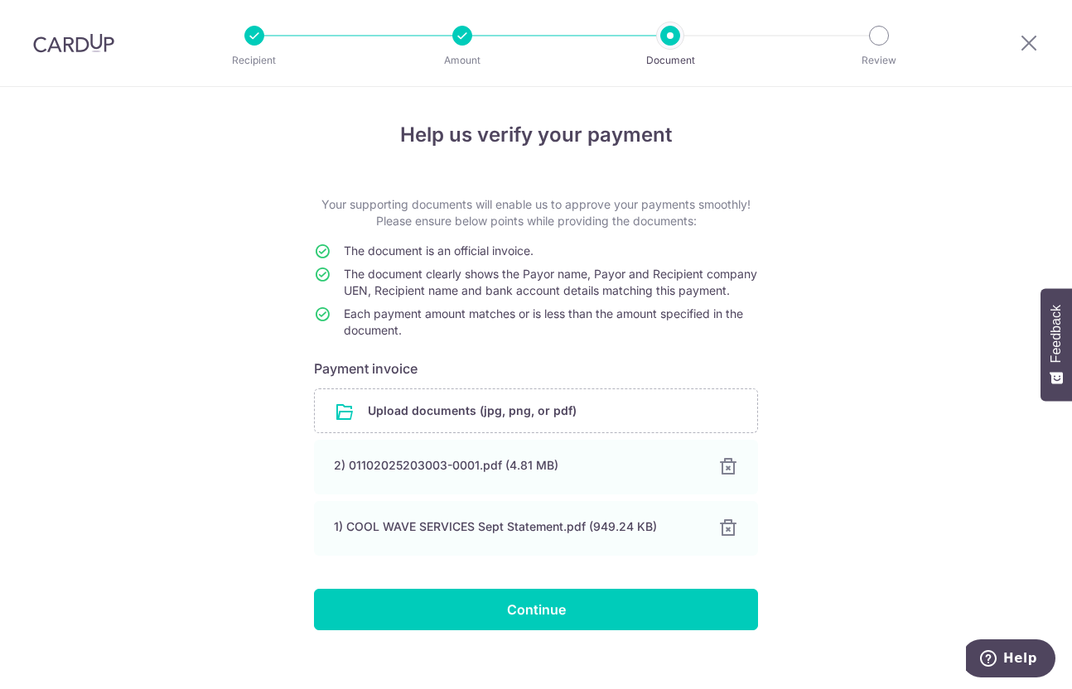
click at [66, 271] on div "Help us verify your payment Your supporting documents will enable us to approve…" at bounding box center [536, 397] width 1072 height 621
click at [496, 630] on input "Continue" at bounding box center [536, 609] width 444 height 41
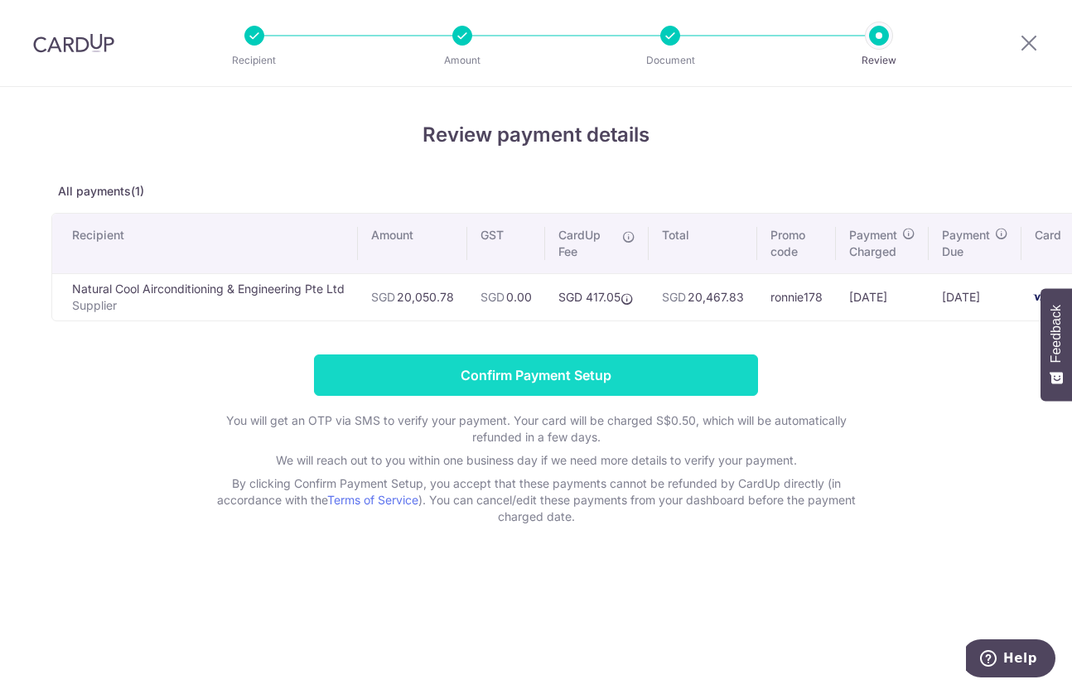
click at [694, 384] on input "Confirm Payment Setup" at bounding box center [536, 375] width 444 height 41
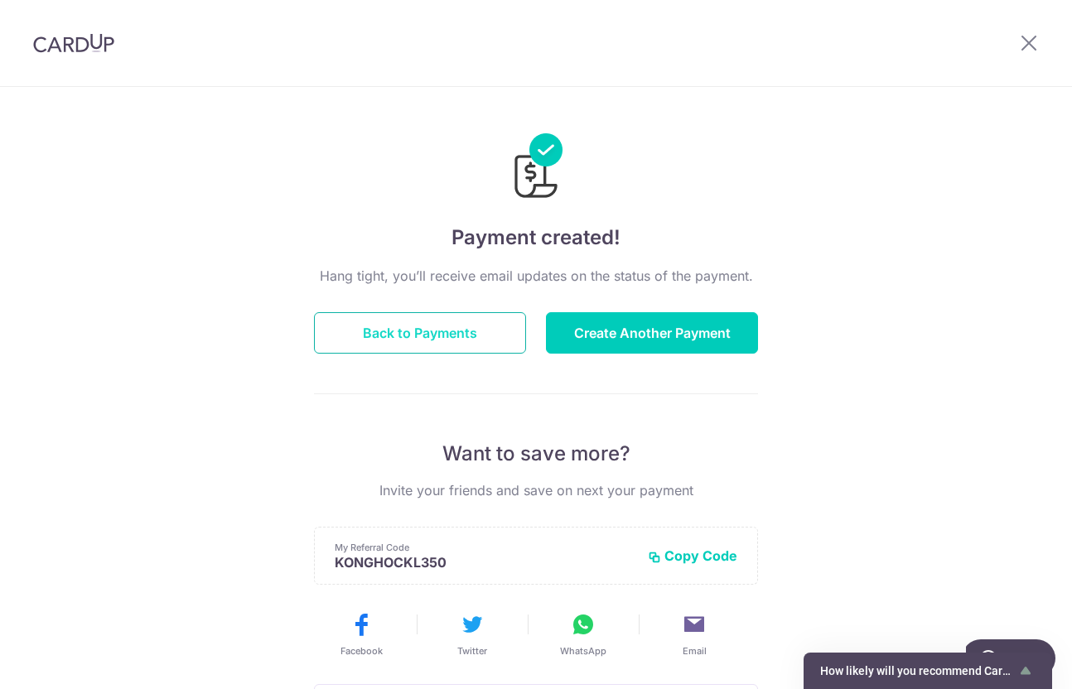
click at [404, 321] on button "Back to Payments" at bounding box center [420, 332] width 212 height 41
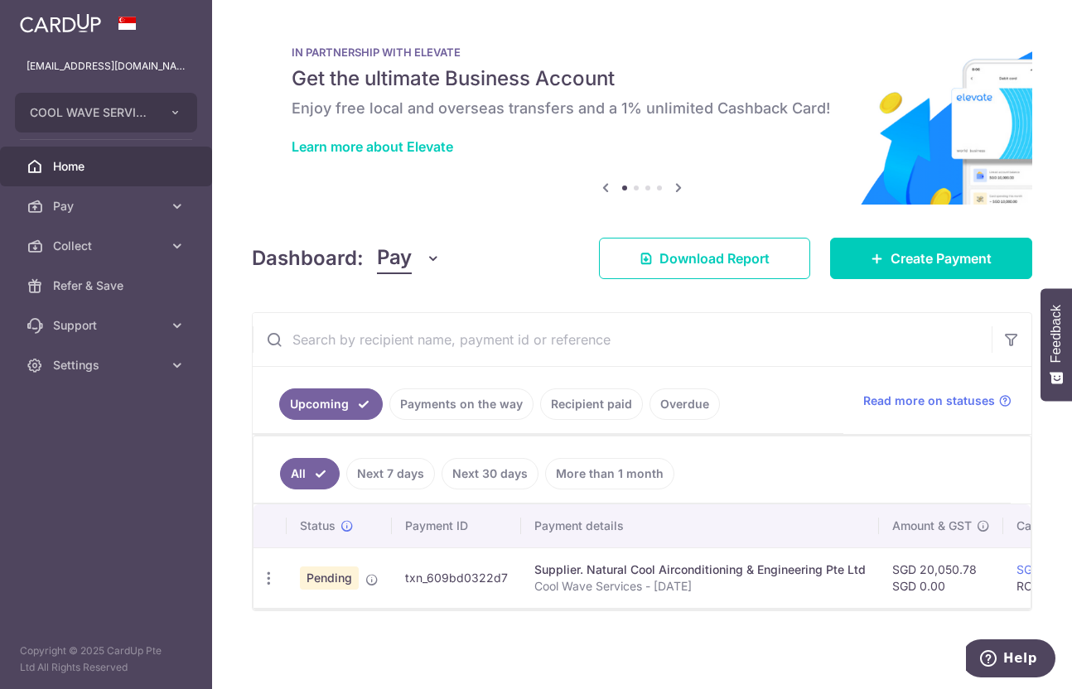
scroll to position [16, 0]
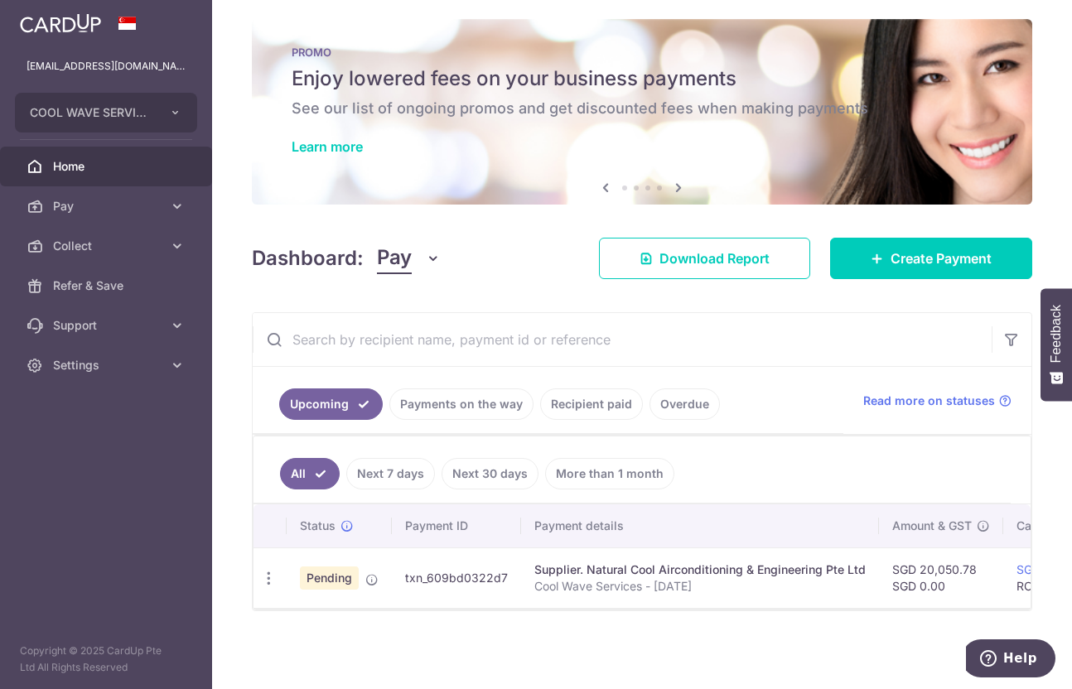
click at [253, 213] on div "× Pause Schedule Pause all future payments in this series Pause just this one p…" at bounding box center [642, 344] width 860 height 689
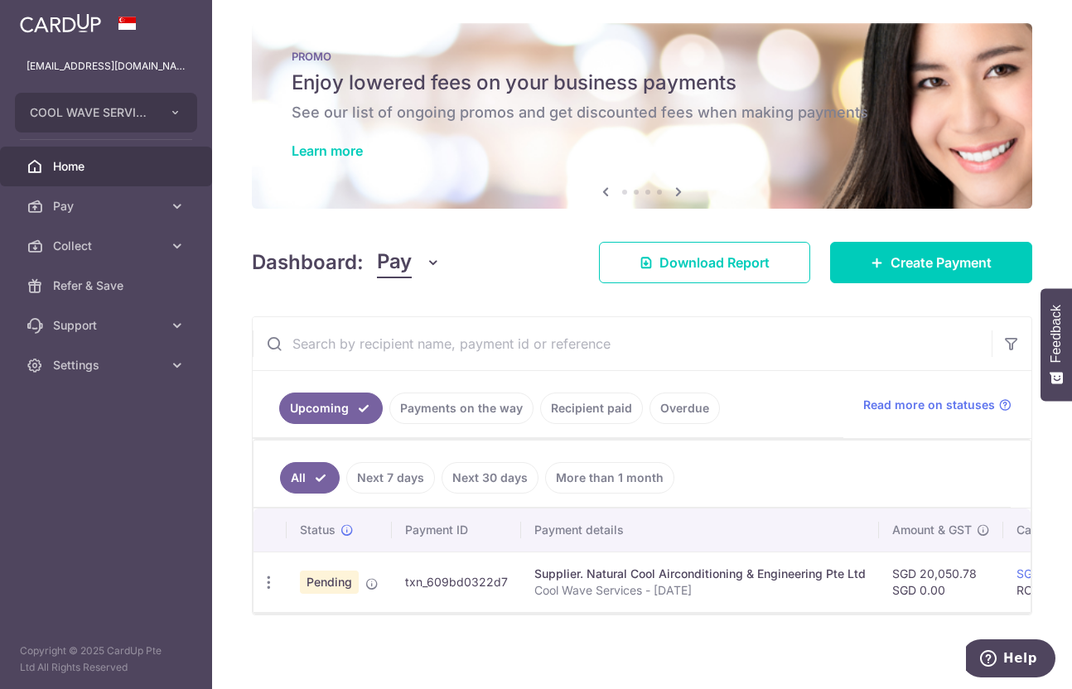
scroll to position [0, 0]
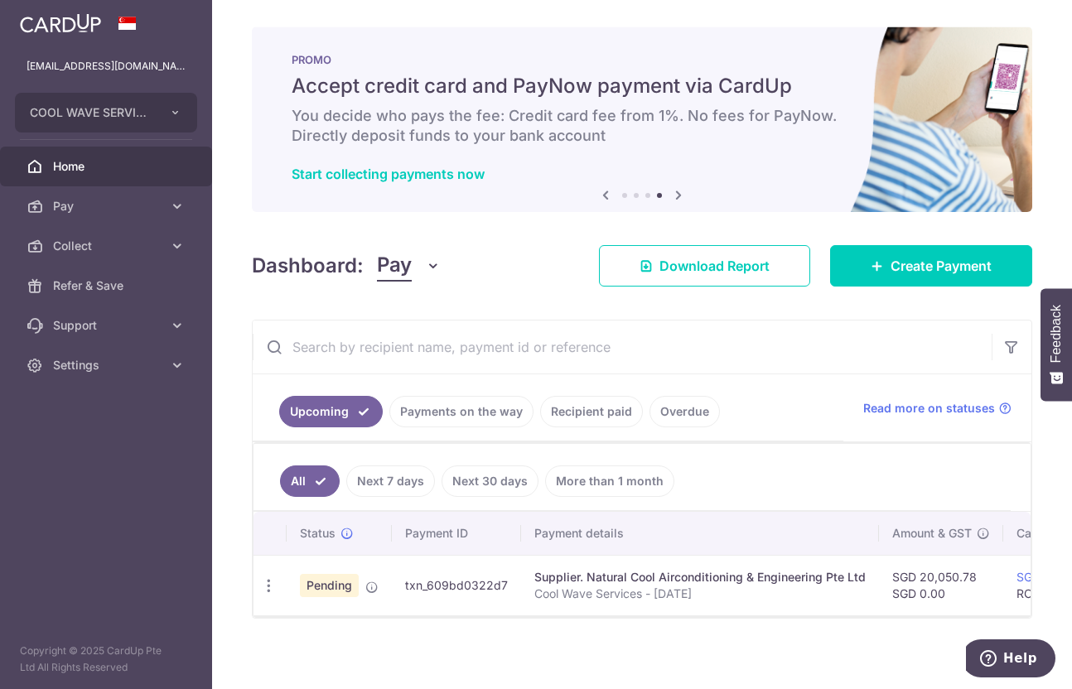
click at [498, 249] on div "Dashboard: Pay Pay Collect Download Report Create Payment" at bounding box center [642, 263] width 780 height 48
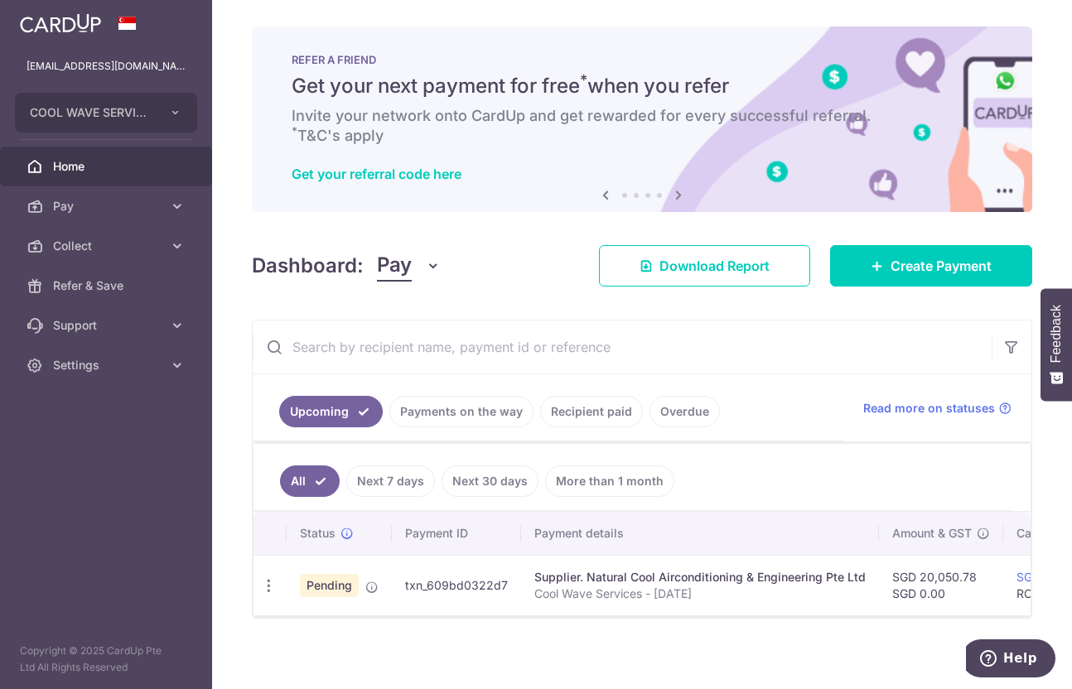
click at [521, 240] on div "Dashboard: Pay Pay Collect Download Report Create Payment" at bounding box center [642, 263] width 780 height 48
